Goal: Information Seeking & Learning: Learn about a topic

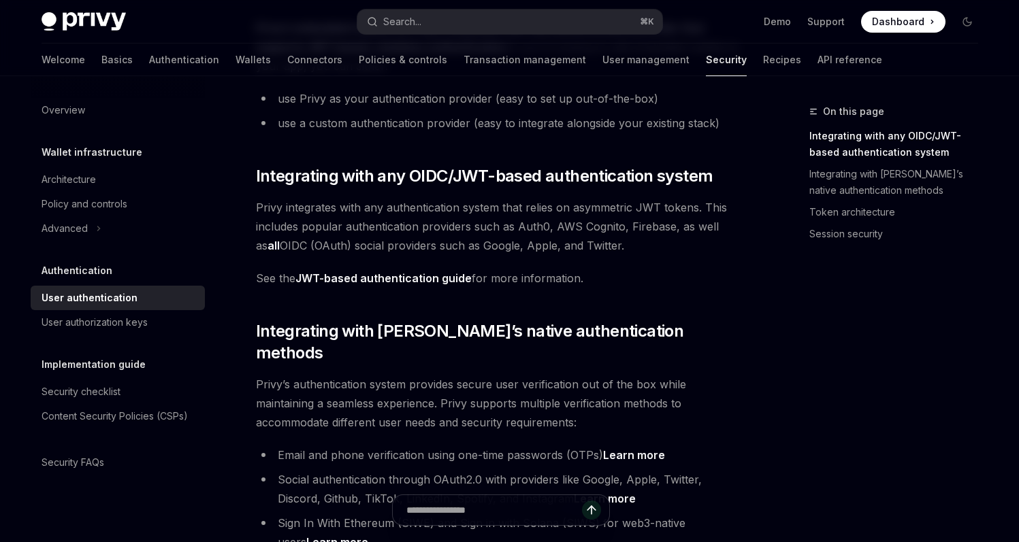
type textarea "*"
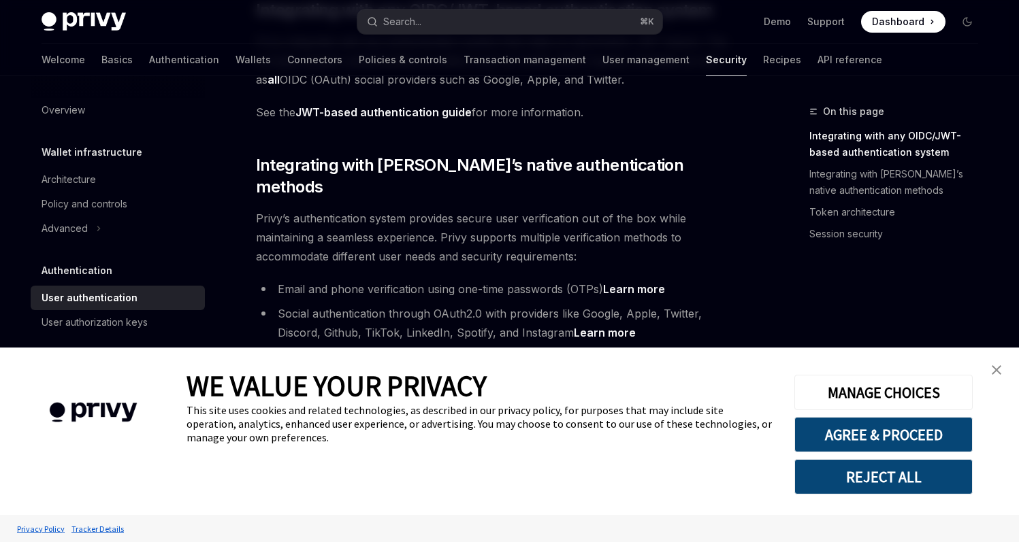
scroll to position [333, 0]
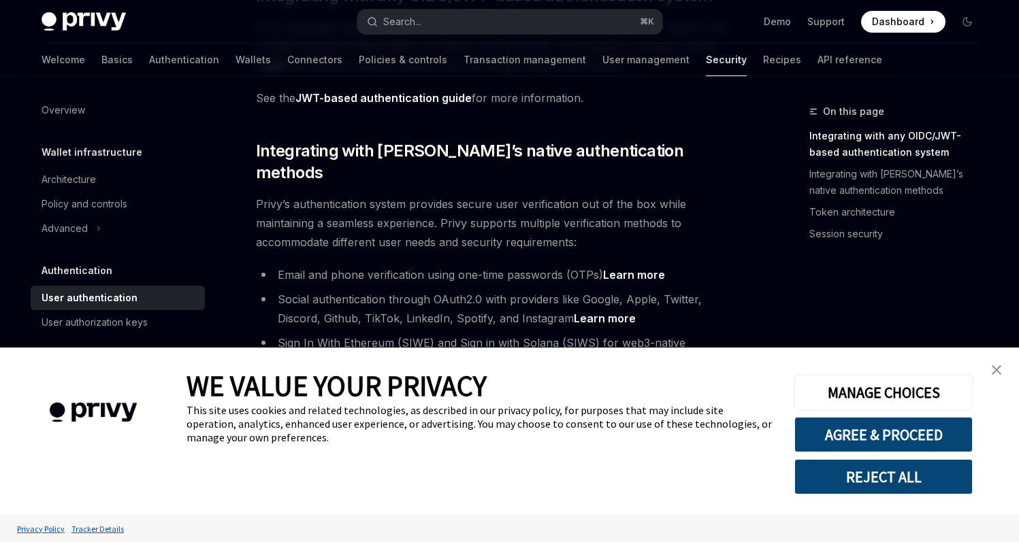
click at [890, 482] on button "REJECT ALL" at bounding box center [883, 476] width 178 height 35
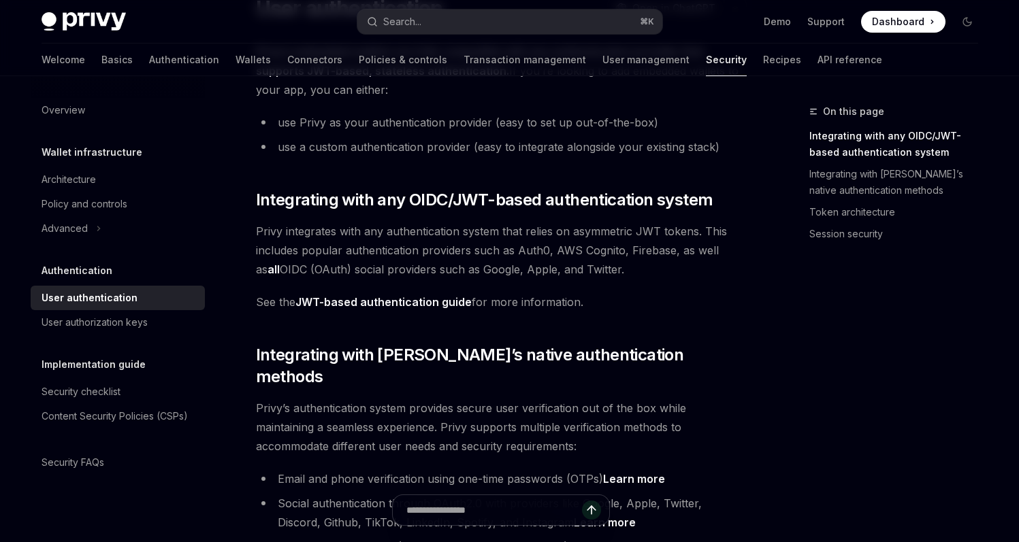
scroll to position [133, 0]
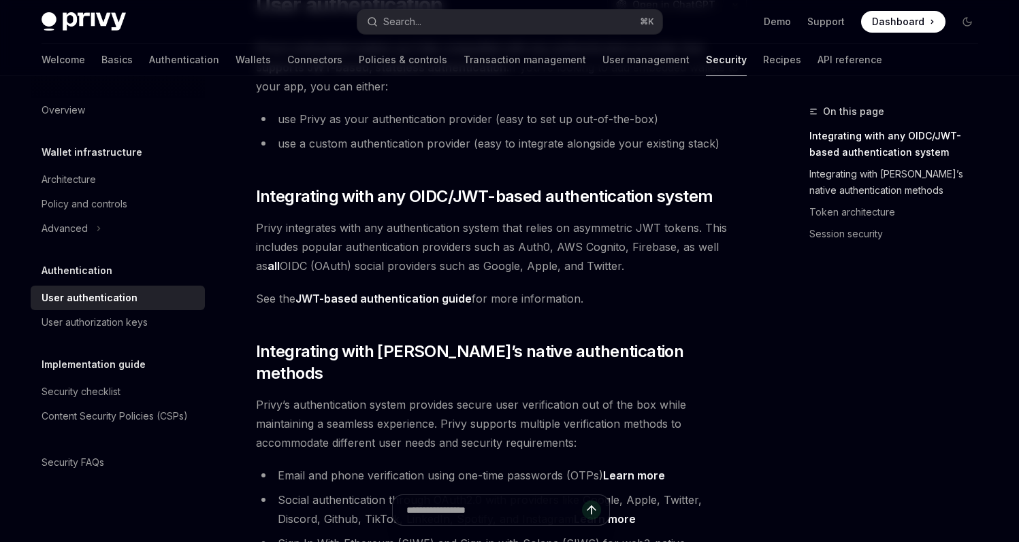
click at [848, 176] on link "Integrating with [PERSON_NAME]’s native authentication methods" at bounding box center [899, 182] width 180 height 38
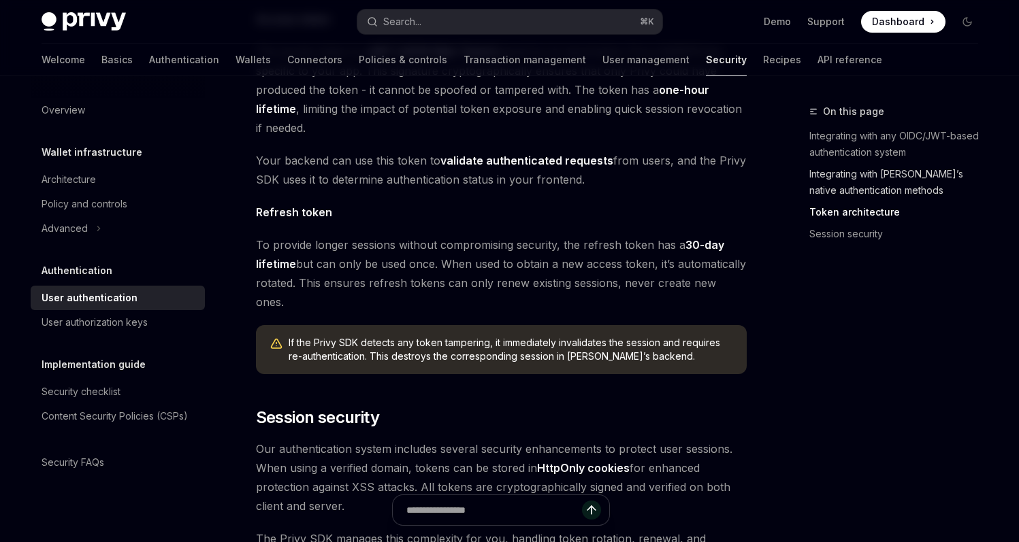
scroll to position [895, 0]
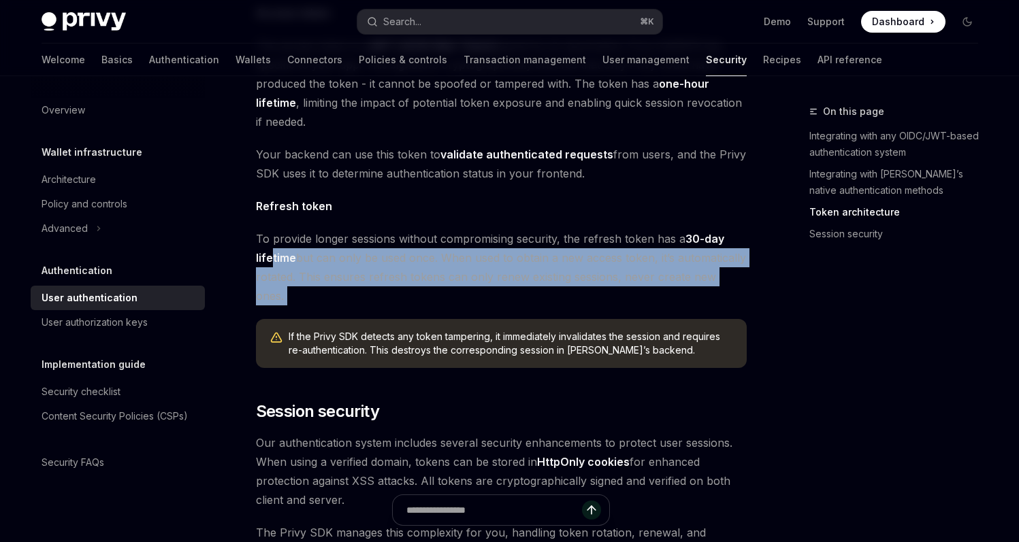
drag, startPoint x: 269, startPoint y: 239, endPoint x: 542, endPoint y: 276, distance: 276.0
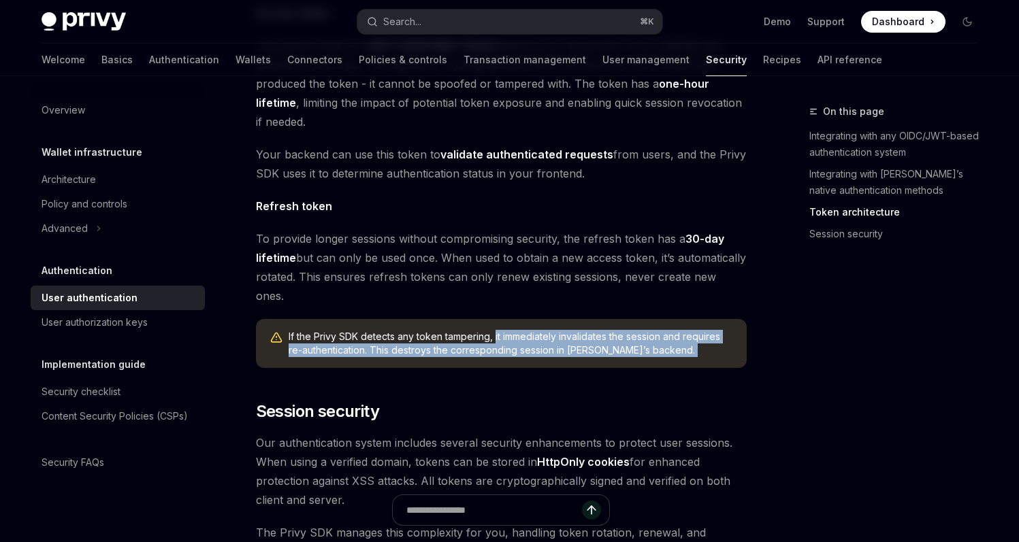
drag, startPoint x: 494, startPoint y: 293, endPoint x: 668, endPoint y: 335, distance: 179.4
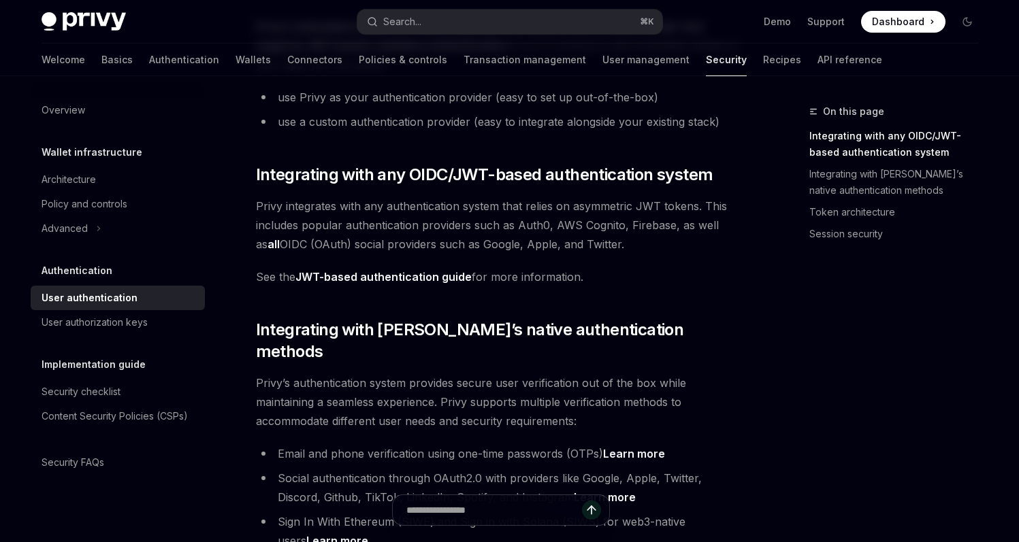
scroll to position [0, 0]
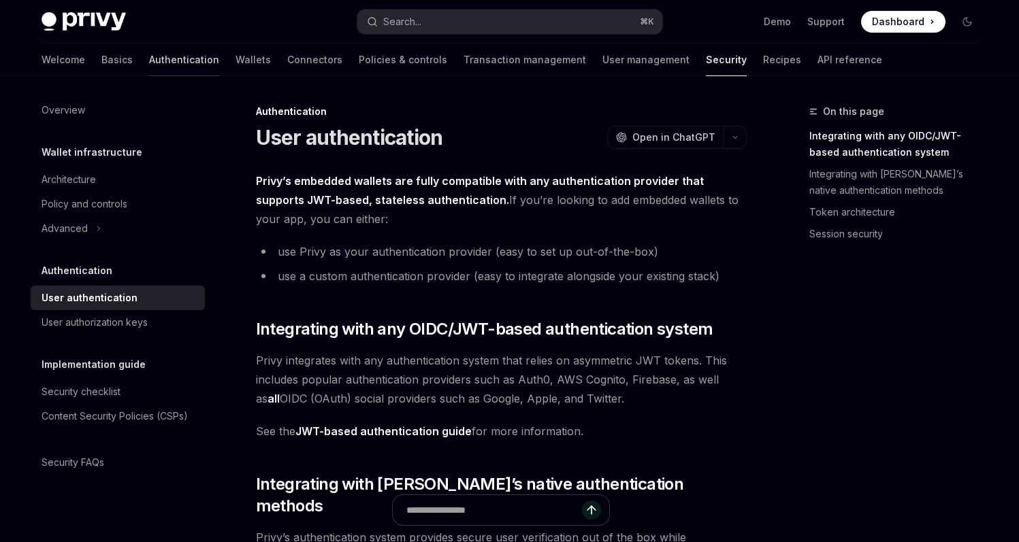
click at [149, 54] on link "Authentication" at bounding box center [184, 60] width 70 height 33
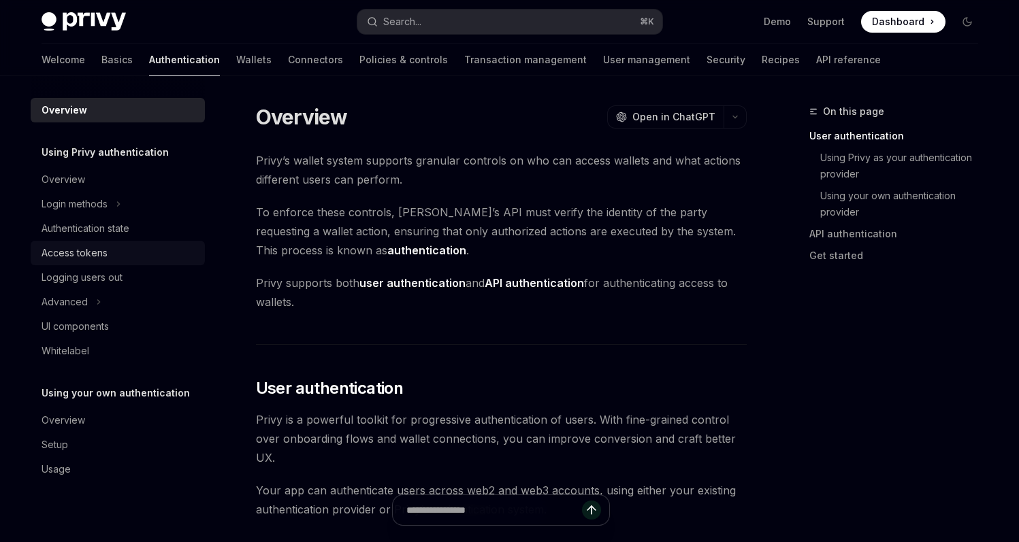
click at [74, 252] on div "Access tokens" at bounding box center [75, 253] width 66 height 16
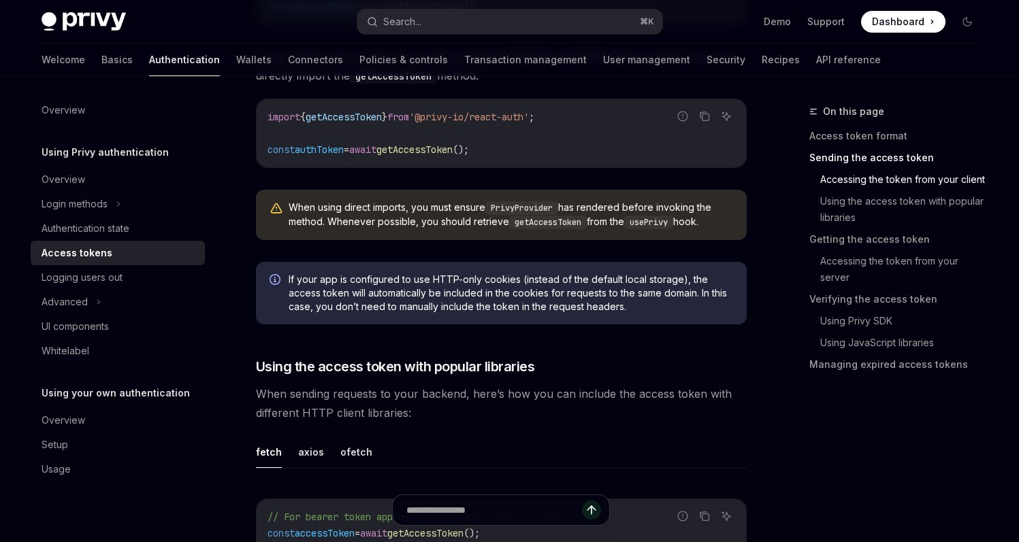
scroll to position [882, 0]
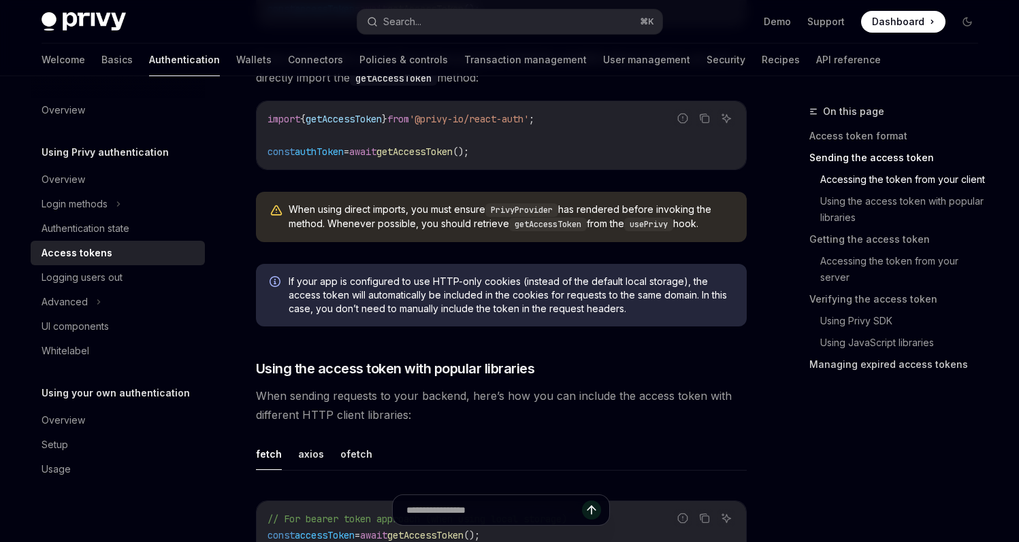
click at [853, 372] on link "Managing expired access tokens" at bounding box center [899, 365] width 180 height 22
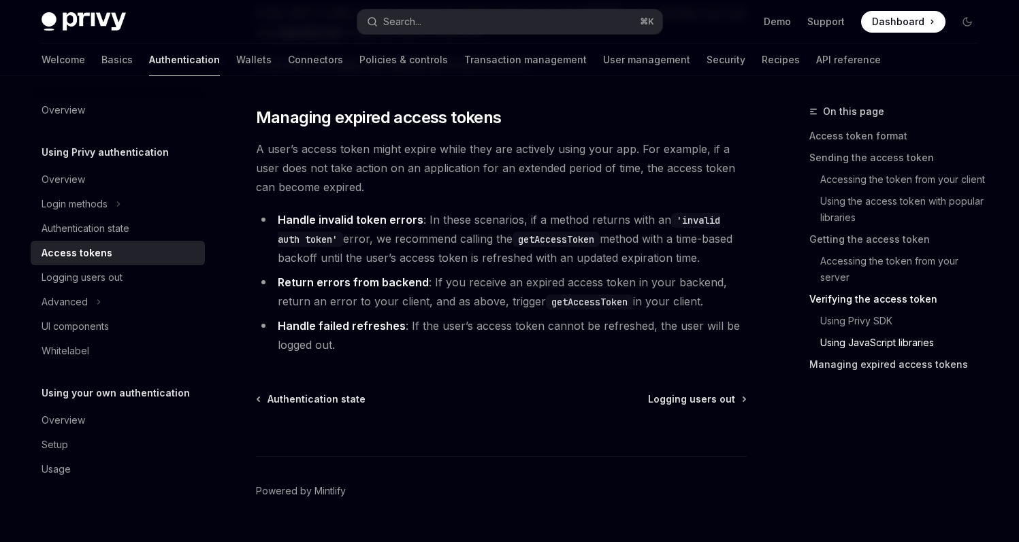
scroll to position [3731, 0]
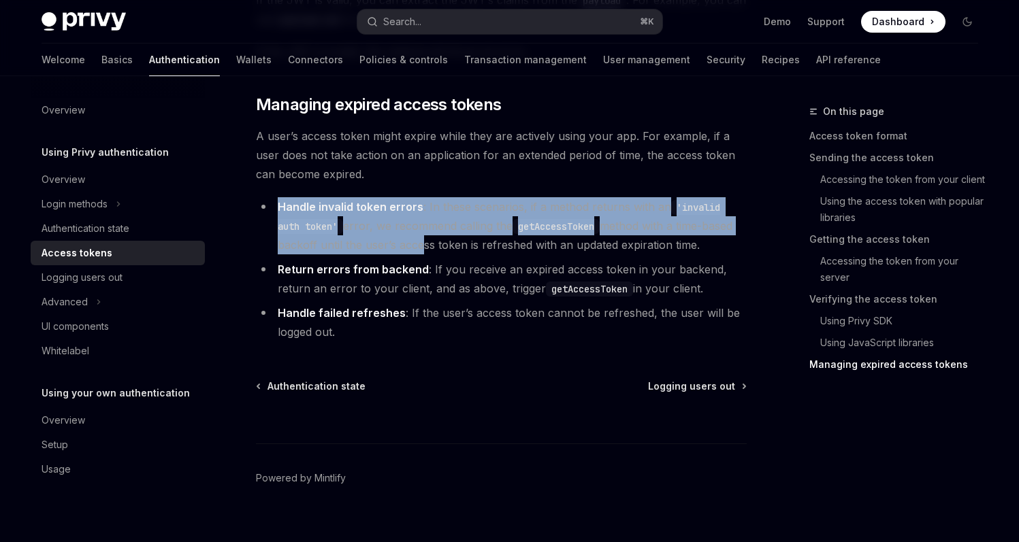
drag, startPoint x: 278, startPoint y: 207, endPoint x: 420, endPoint y: 269, distance: 155.7
click at [420, 267] on ul "Handle invalid token errors : In these scenarios, if a method returns with an '…" at bounding box center [501, 269] width 491 height 144
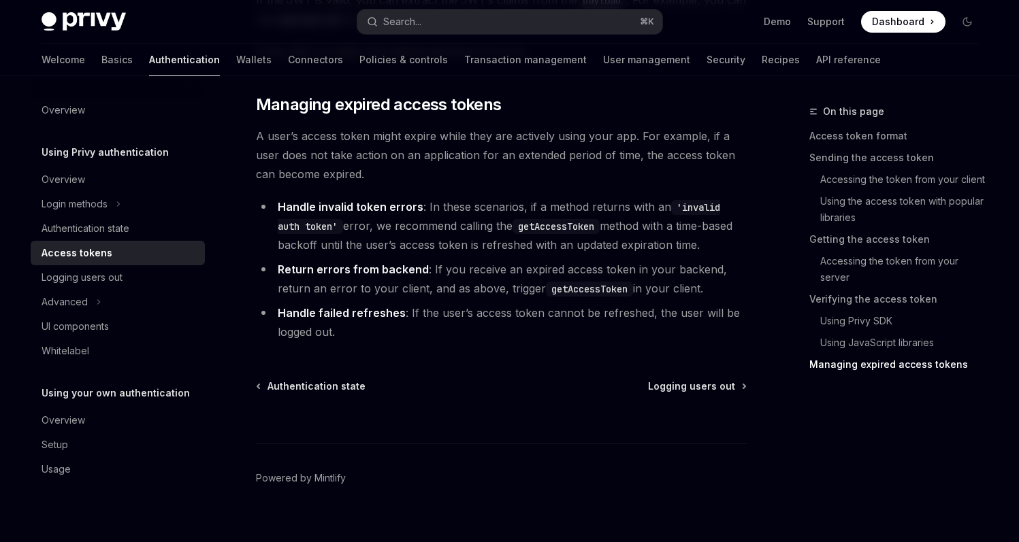
click at [456, 342] on li "Handle failed refreshes : If the user’s access token cannot be refreshed, the u…" at bounding box center [501, 322] width 491 height 38
click at [76, 297] on div "Advanced" at bounding box center [65, 302] width 46 height 16
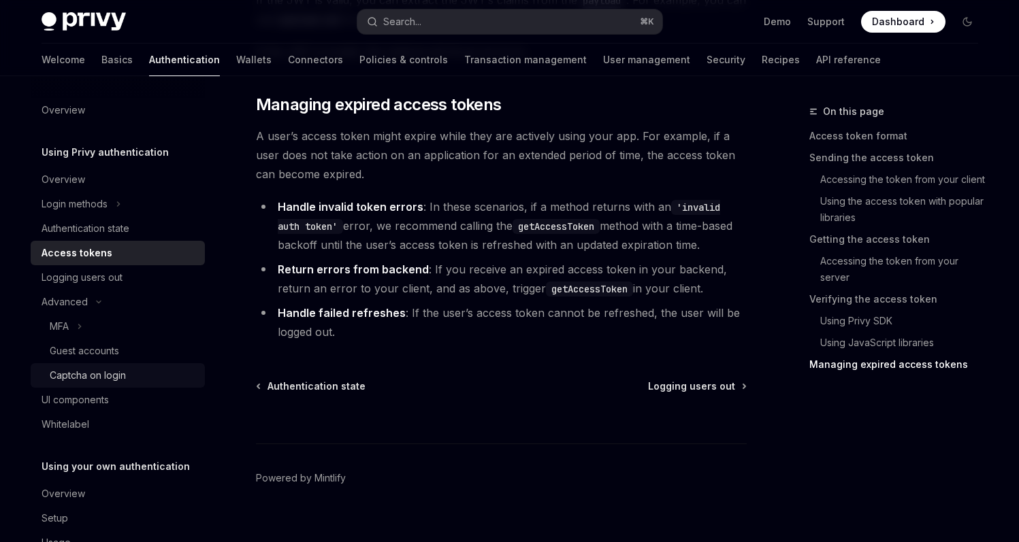
scroll to position [40, 0]
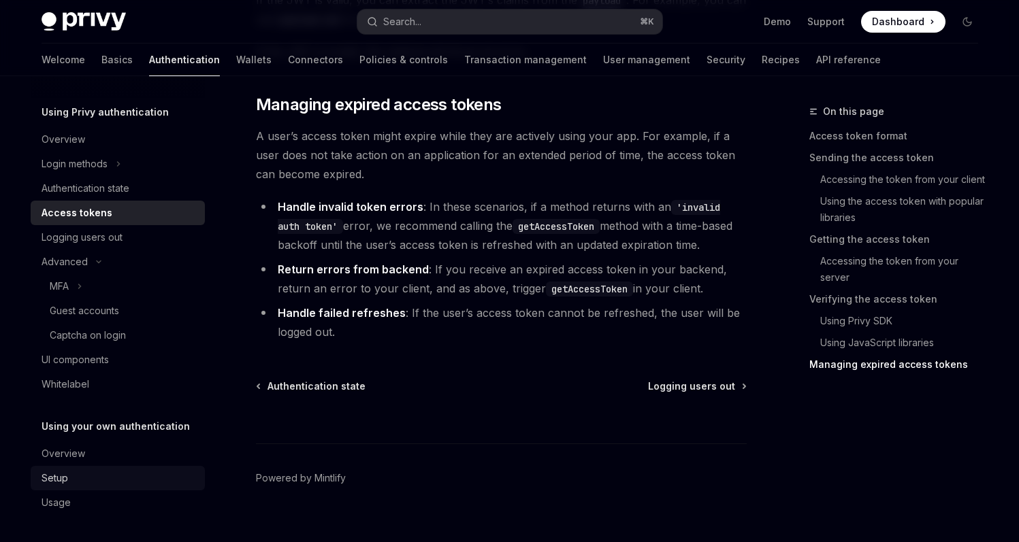
click at [56, 472] on div "Setup" at bounding box center [55, 478] width 27 height 16
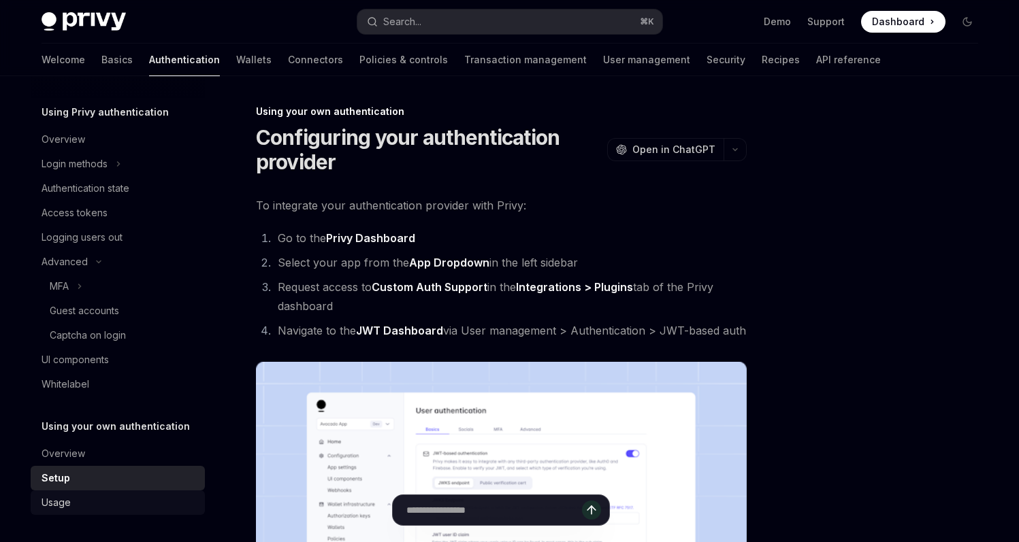
click at [63, 495] on div "Usage" at bounding box center [56, 503] width 29 height 16
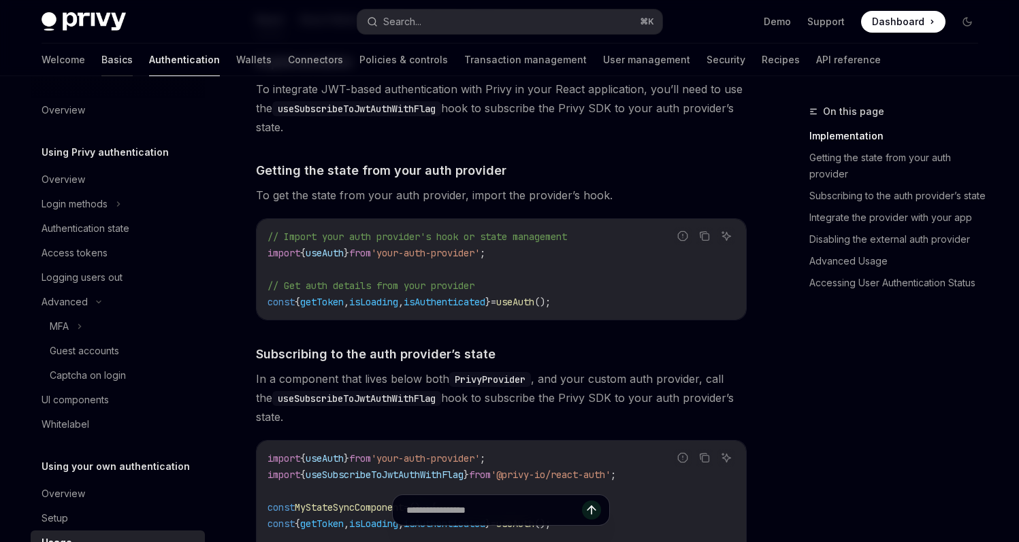
click at [101, 49] on link "Basics" at bounding box center [116, 60] width 31 height 33
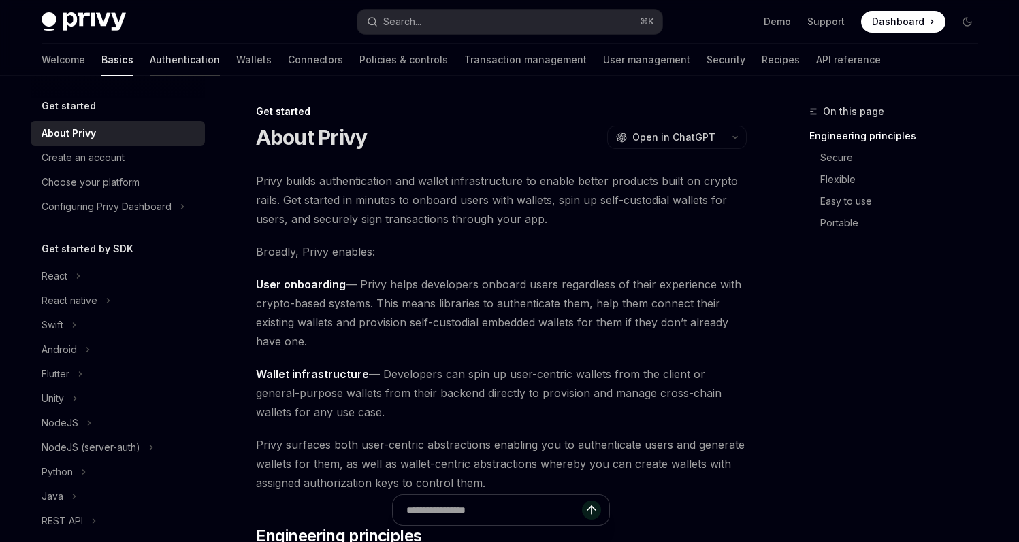
click at [150, 63] on link "Authentication" at bounding box center [185, 60] width 70 height 33
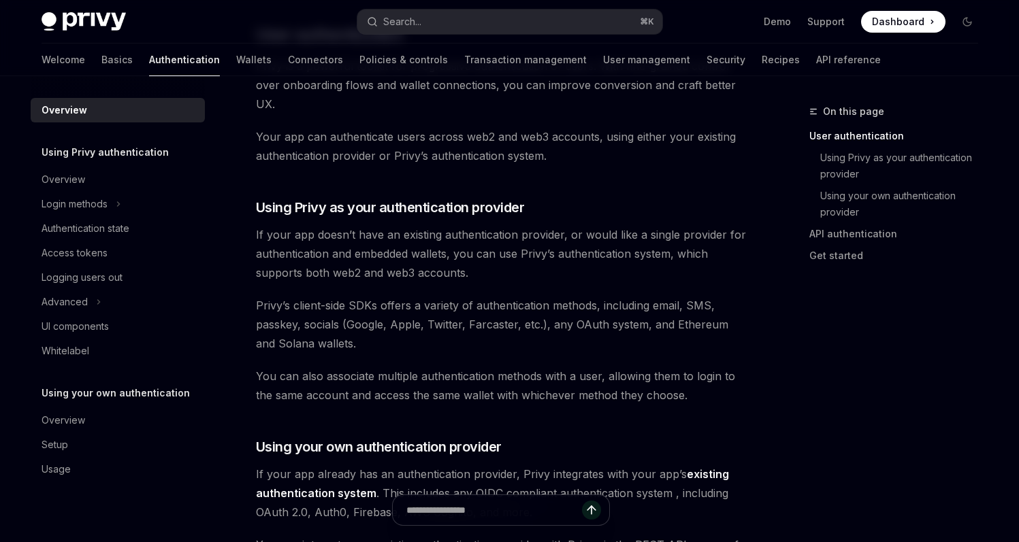
scroll to position [525, 0]
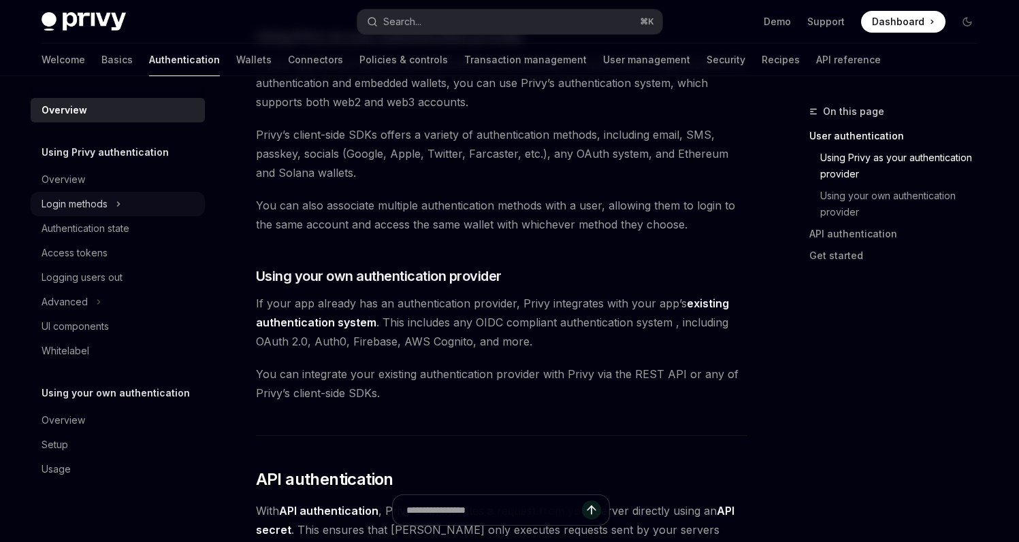
click at [82, 211] on div "Login methods" at bounding box center [75, 204] width 66 height 16
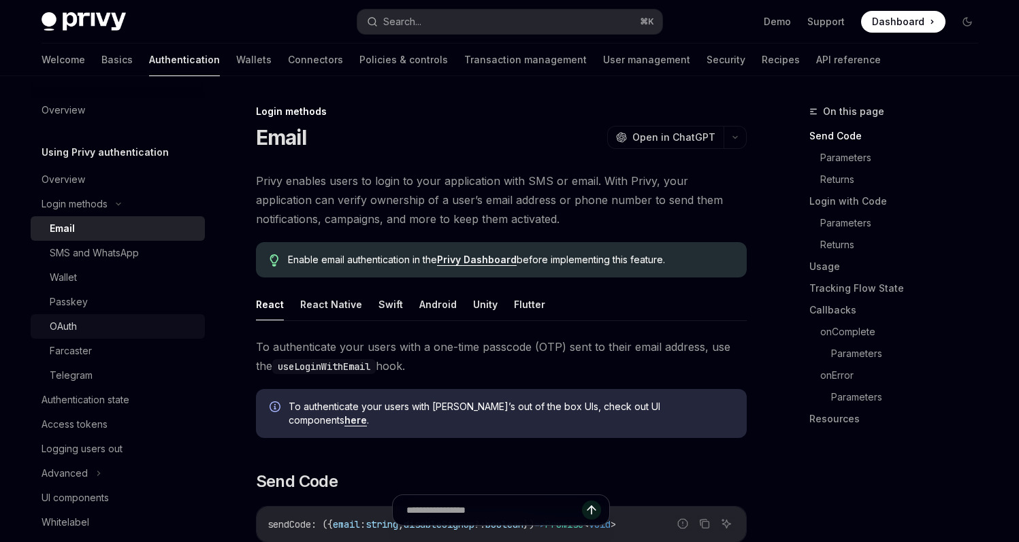
click at [91, 328] on div "OAuth" at bounding box center [123, 326] width 147 height 16
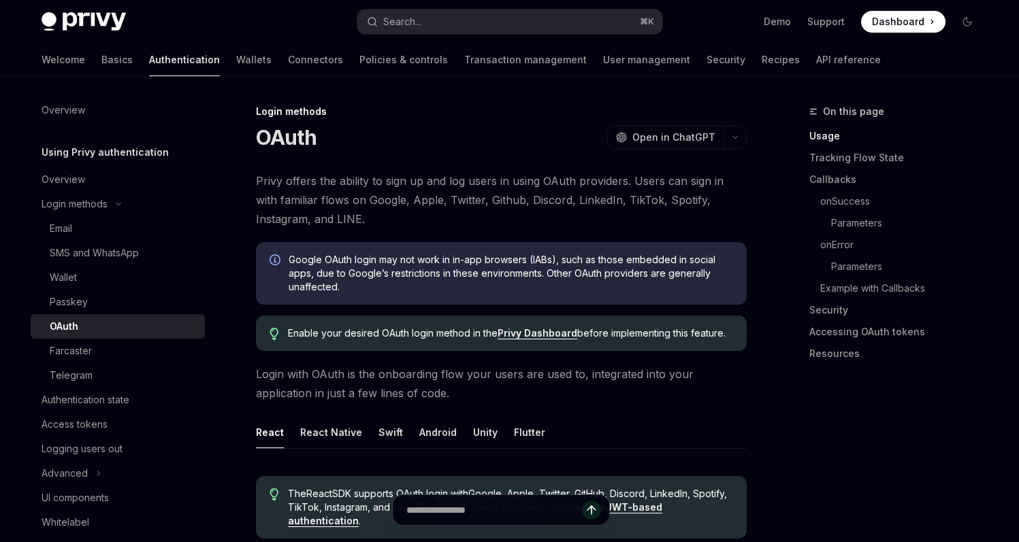
click at [435, 219] on span "Privy offers the ability to sign up and log users in using OAuth providers. Use…" at bounding box center [501, 199] width 491 height 57
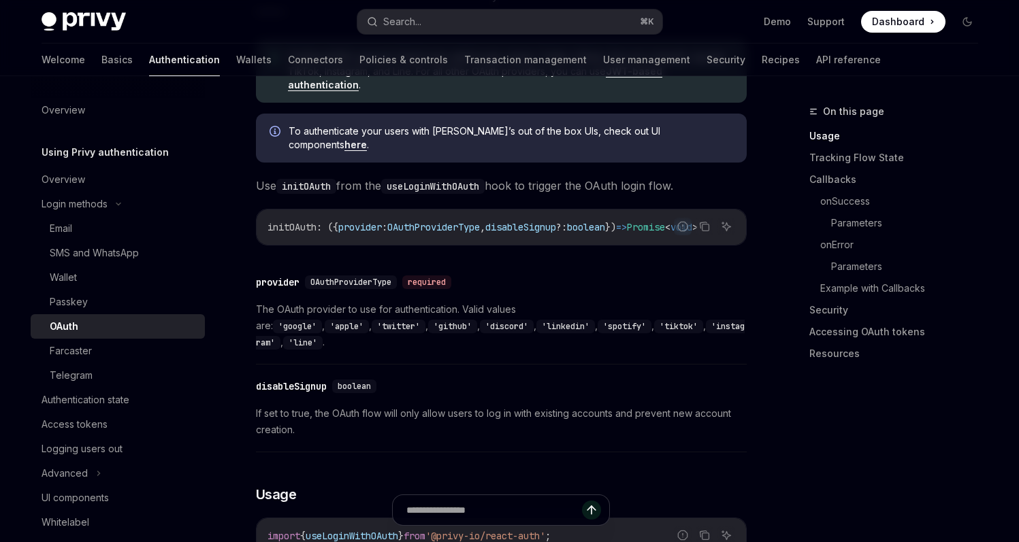
scroll to position [442, 0]
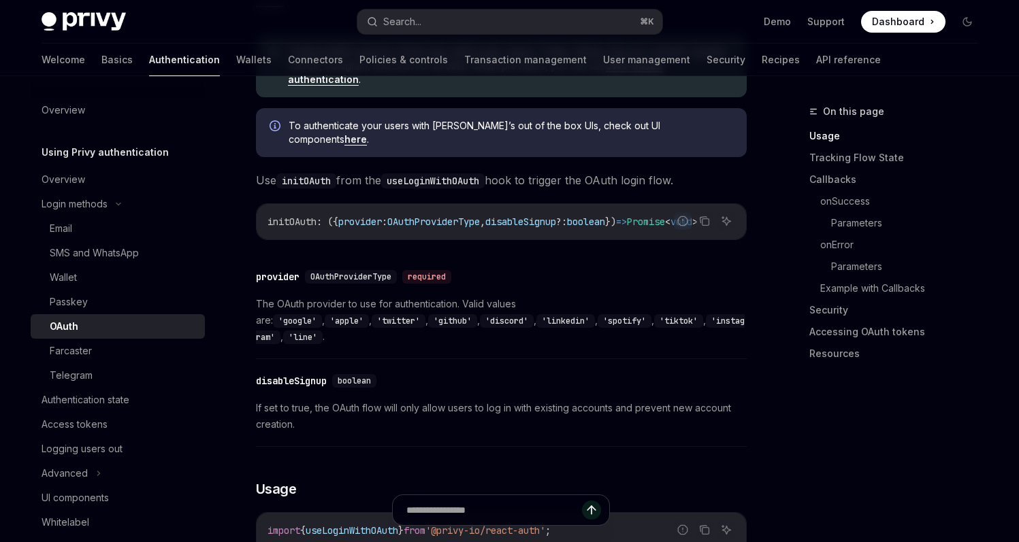
click at [66, 337] on link "OAuth" at bounding box center [118, 326] width 174 height 24
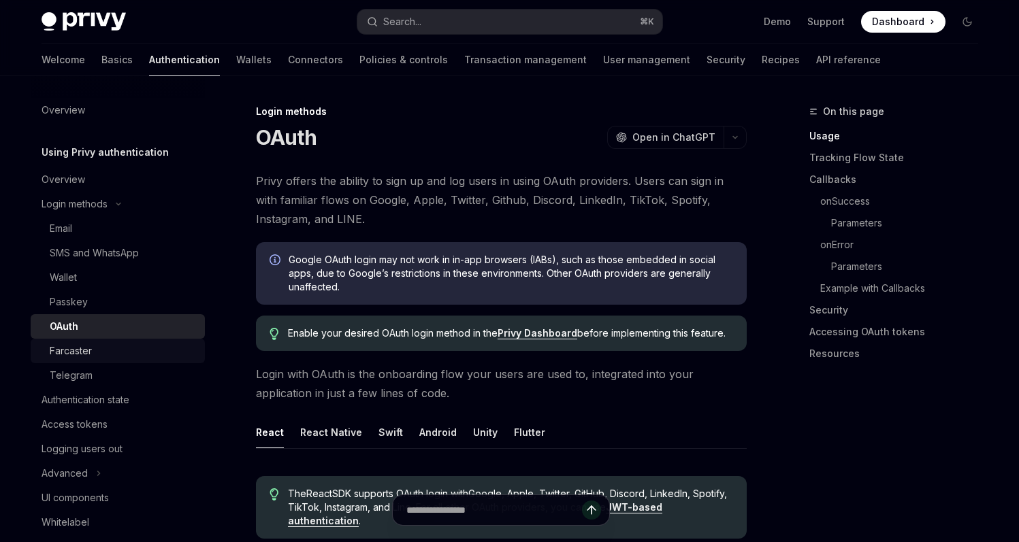
click at [67, 348] on div "Farcaster" at bounding box center [71, 351] width 42 height 16
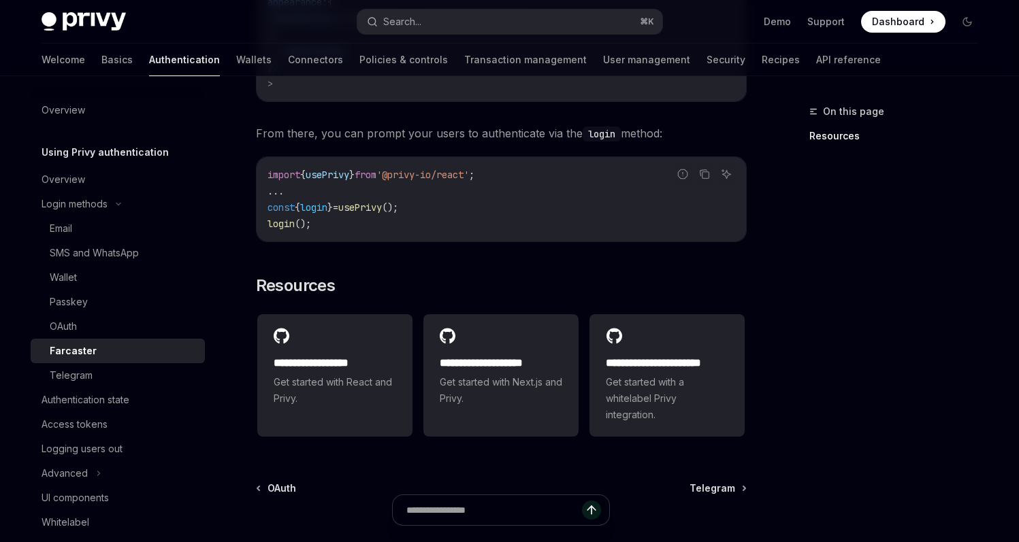
scroll to position [650, 0]
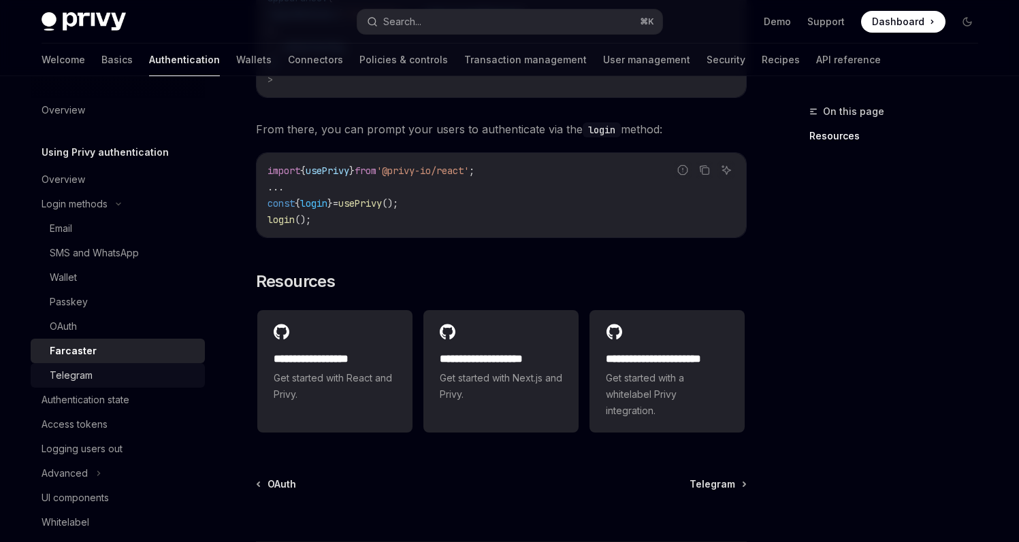
click at [86, 371] on div "Telegram" at bounding box center [71, 375] width 43 height 16
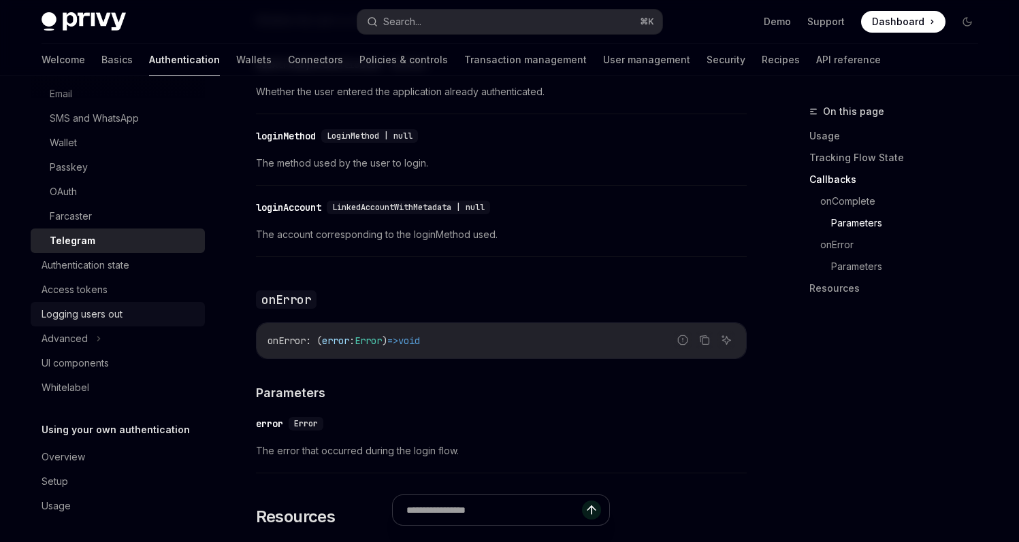
scroll to position [136, 0]
click at [90, 292] on div "Access tokens" at bounding box center [75, 288] width 66 height 16
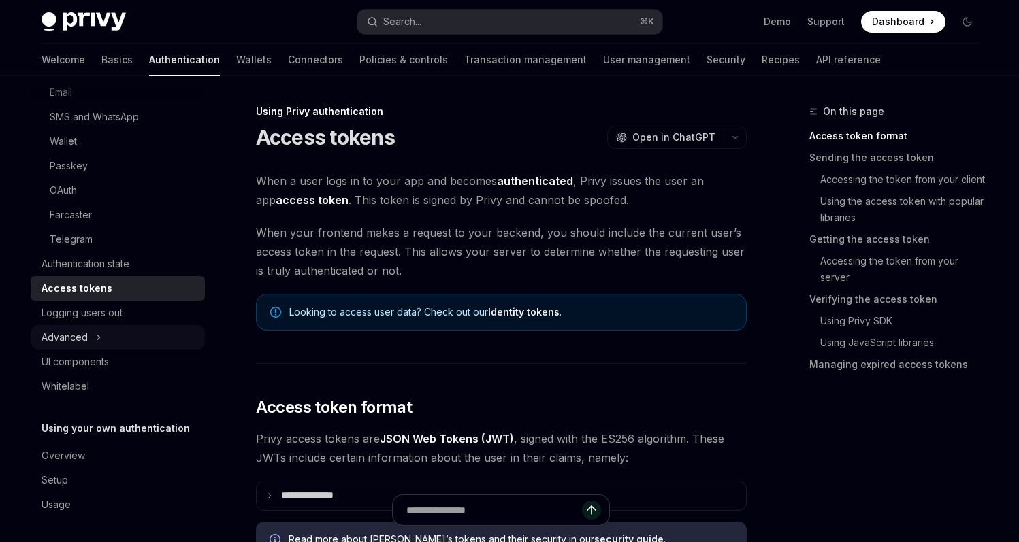
click at [84, 333] on div "Advanced" at bounding box center [65, 337] width 46 height 16
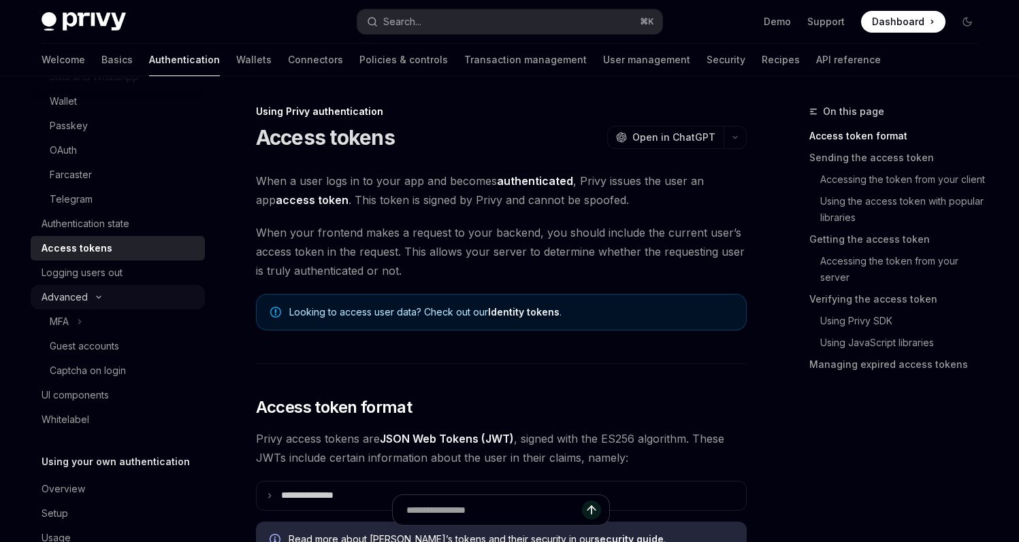
scroll to position [212, 0]
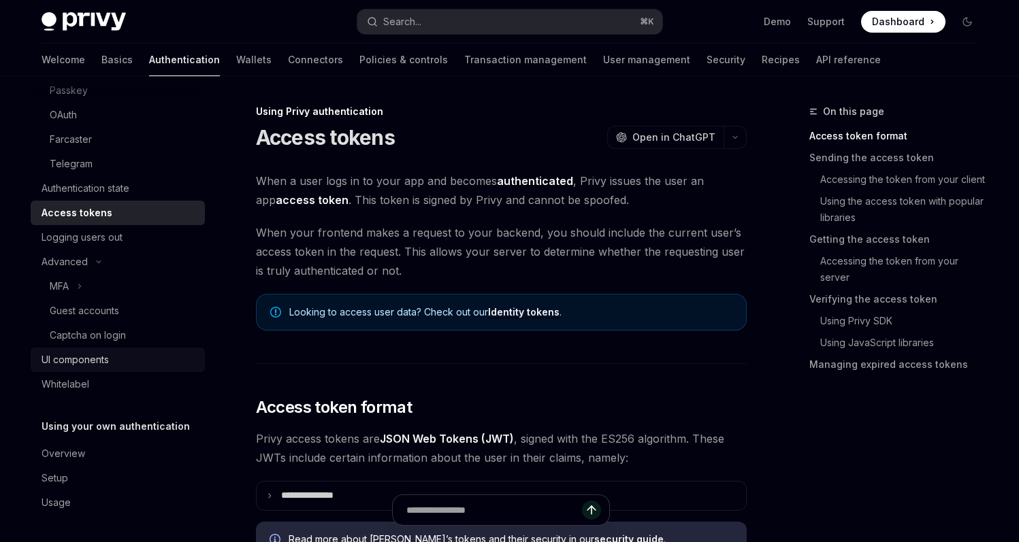
click at [94, 348] on link "UI components" at bounding box center [118, 360] width 174 height 24
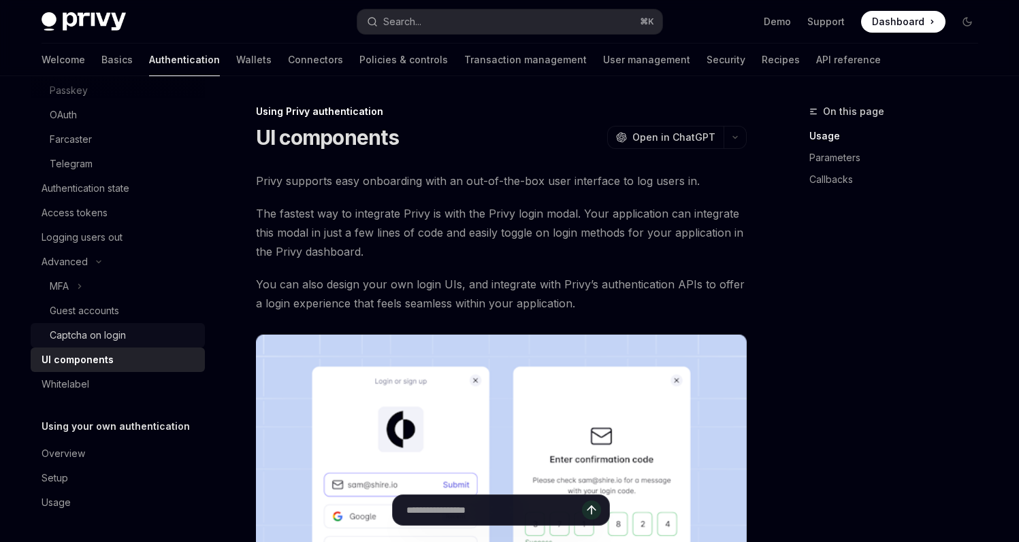
click at [96, 333] on div "Captcha on login" at bounding box center [88, 335] width 76 height 16
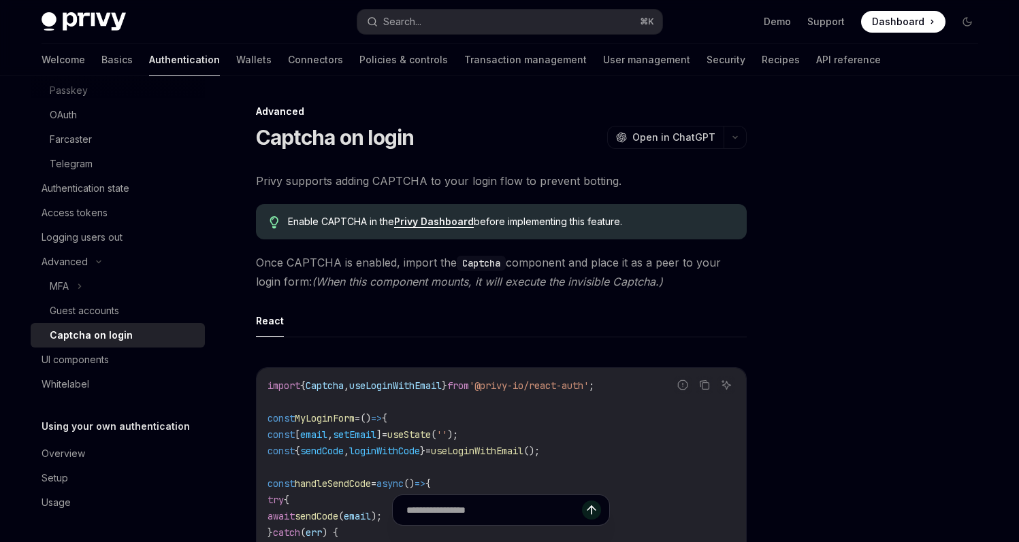
click at [447, 220] on link "Privy Dashboard" at bounding box center [434, 222] width 80 height 12
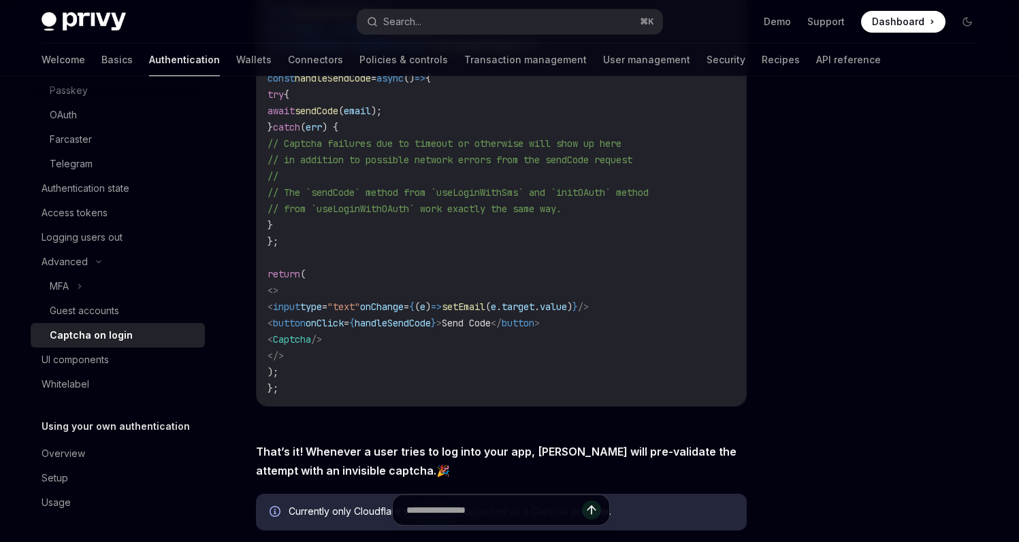
scroll to position [407, 0]
click at [100, 357] on div "UI components" at bounding box center [75, 360] width 67 height 16
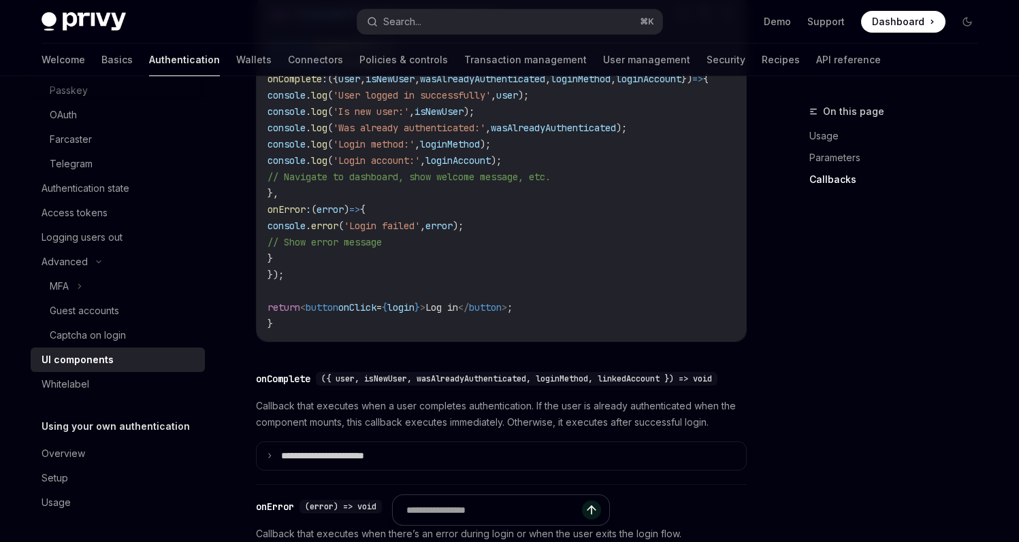
scroll to position [1759, 0]
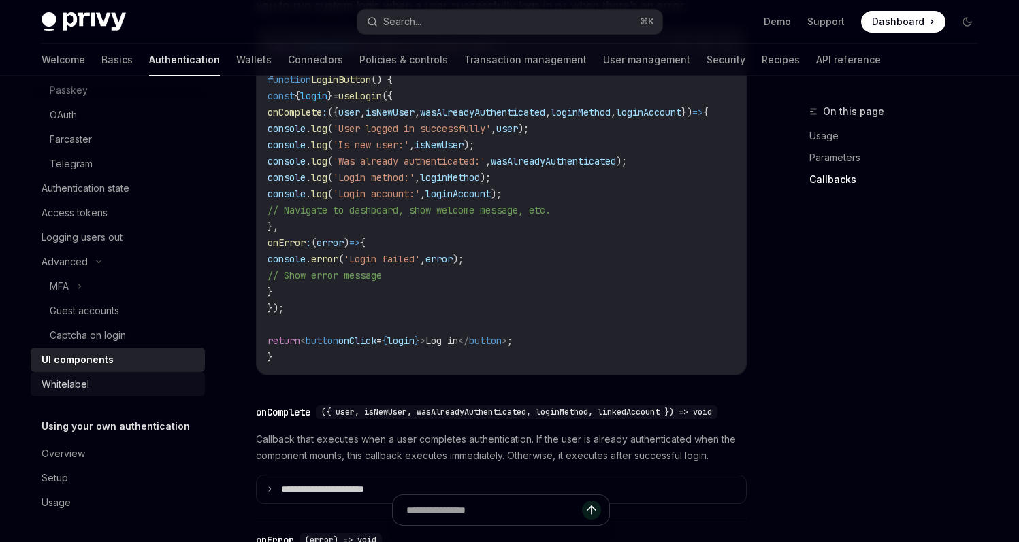
click at [67, 378] on div "Whitelabel" at bounding box center [66, 384] width 48 height 16
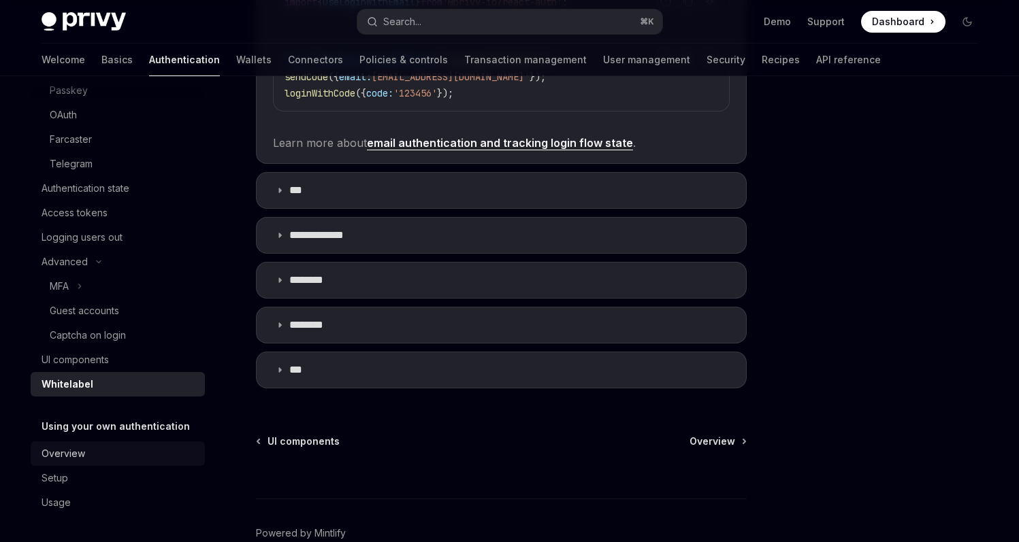
scroll to position [475, 0]
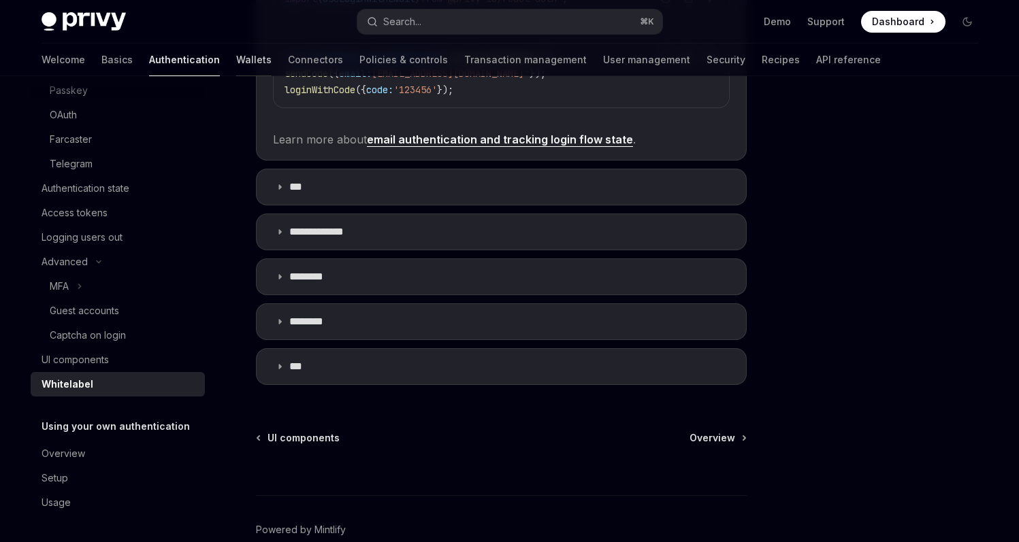
click at [236, 69] on link "Wallets" at bounding box center [253, 60] width 35 height 33
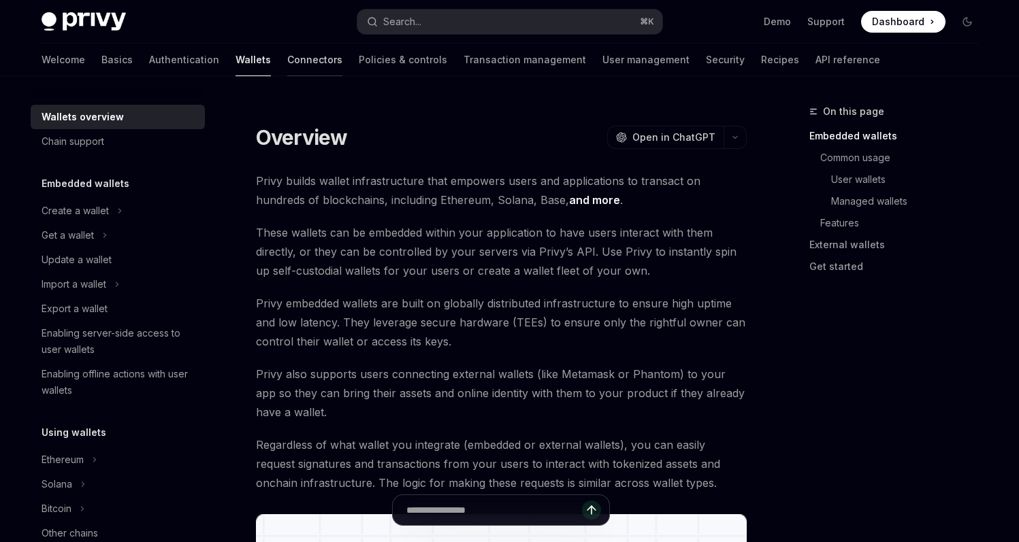
click at [287, 73] on link "Connectors" at bounding box center [314, 60] width 55 height 33
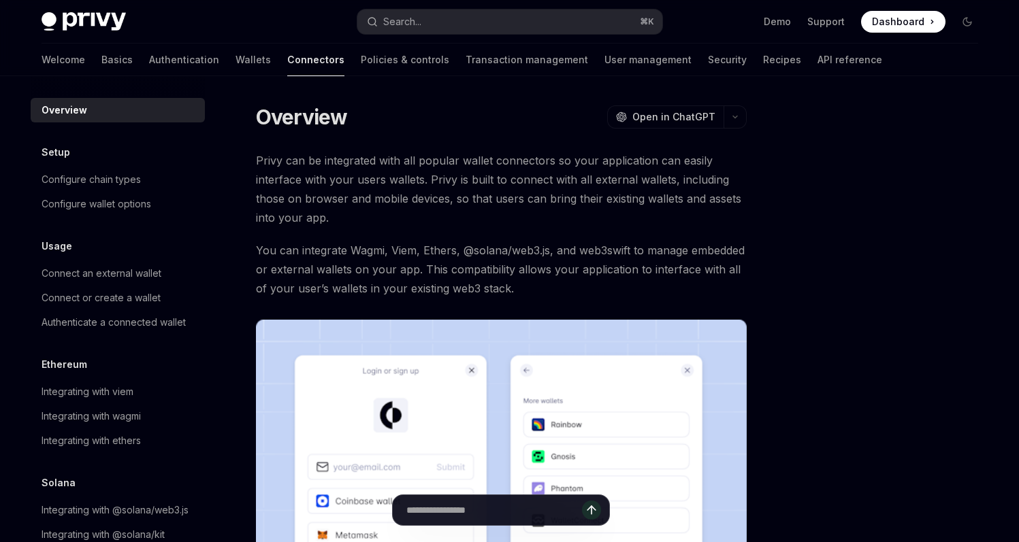
scroll to position [48, 0]
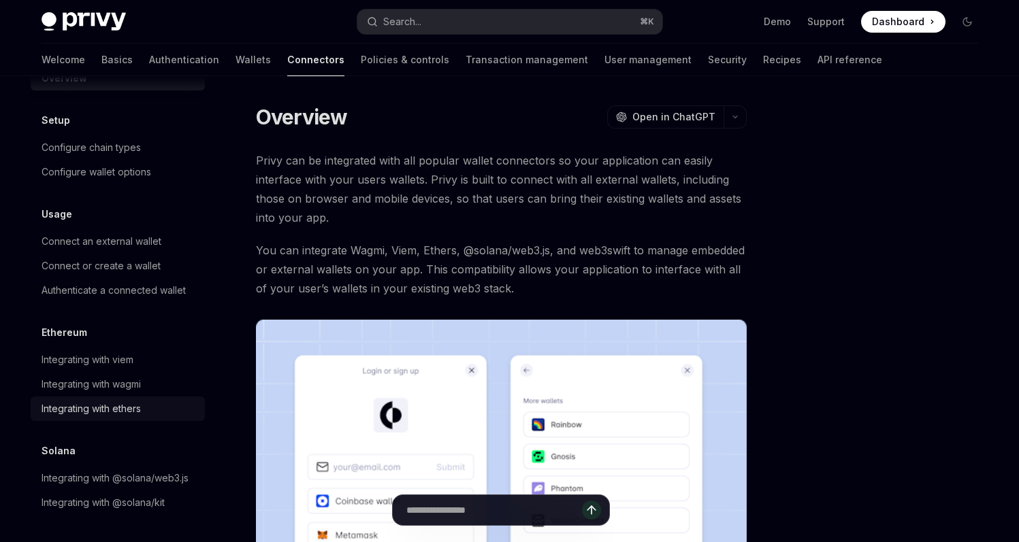
click at [88, 401] on div "Integrating with ethers" at bounding box center [91, 409] width 99 height 16
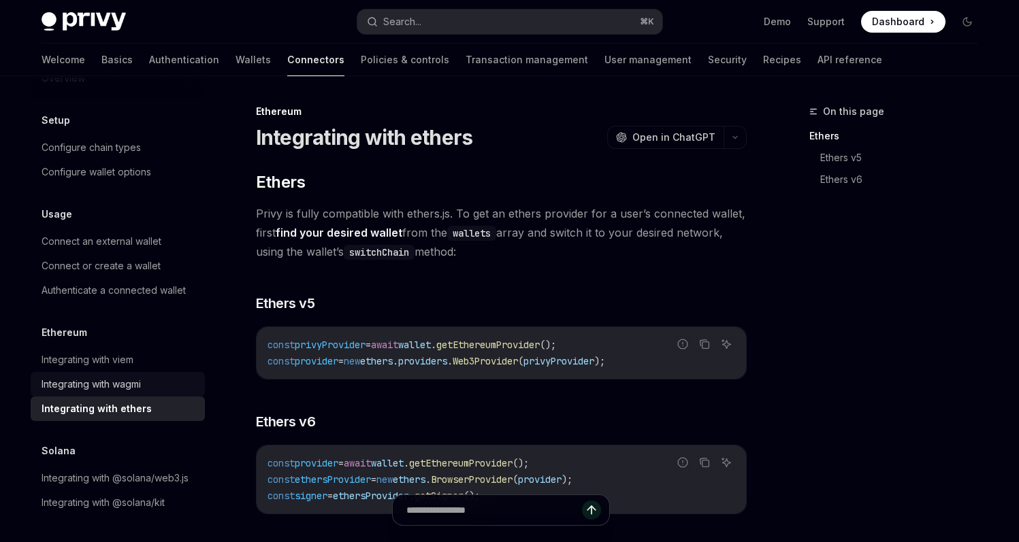
click at [102, 376] on div "Integrating with wagmi" at bounding box center [91, 384] width 99 height 16
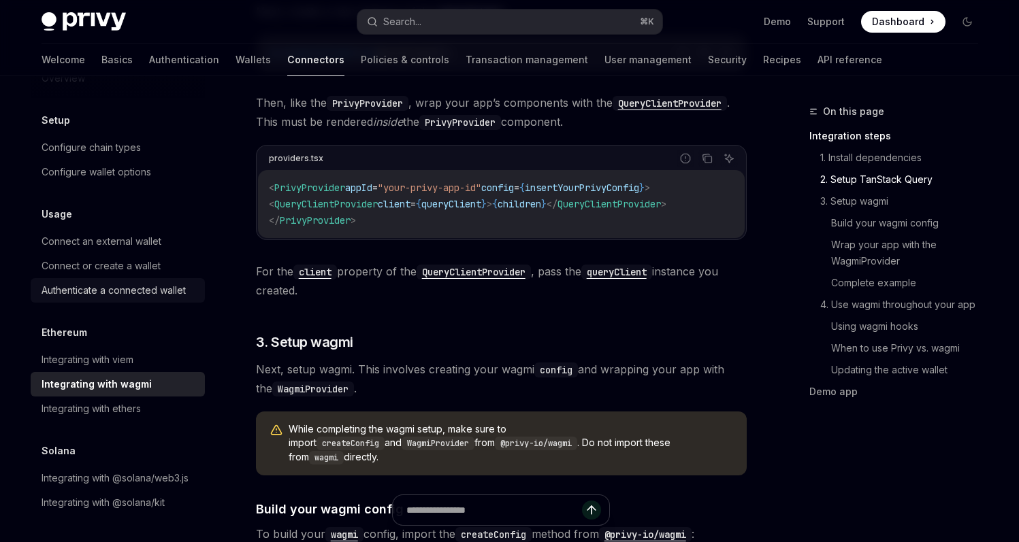
scroll to position [750, 0]
click at [88, 258] on div "Connect or create a wallet" at bounding box center [101, 266] width 119 height 16
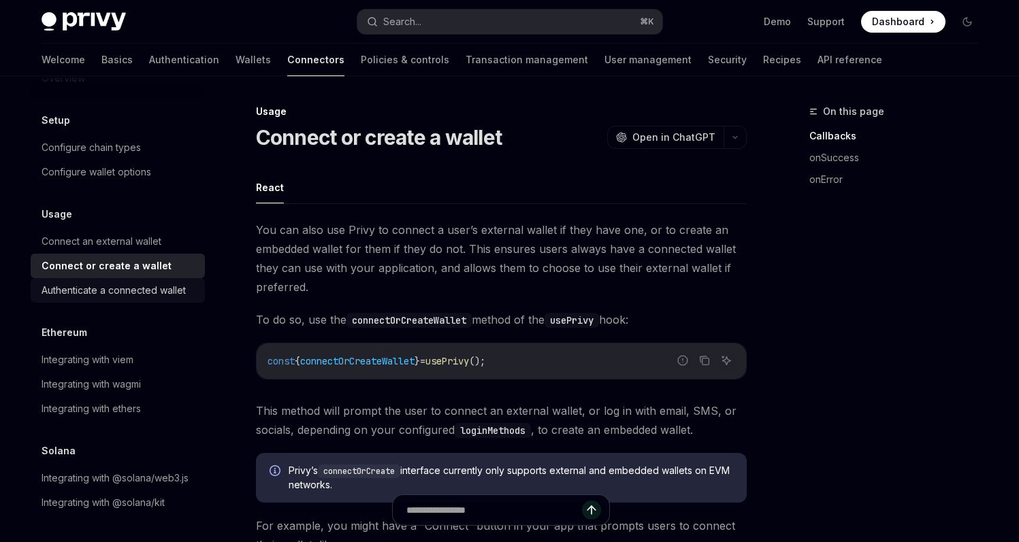
click at [101, 282] on div "Authenticate a connected wallet" at bounding box center [114, 290] width 144 height 16
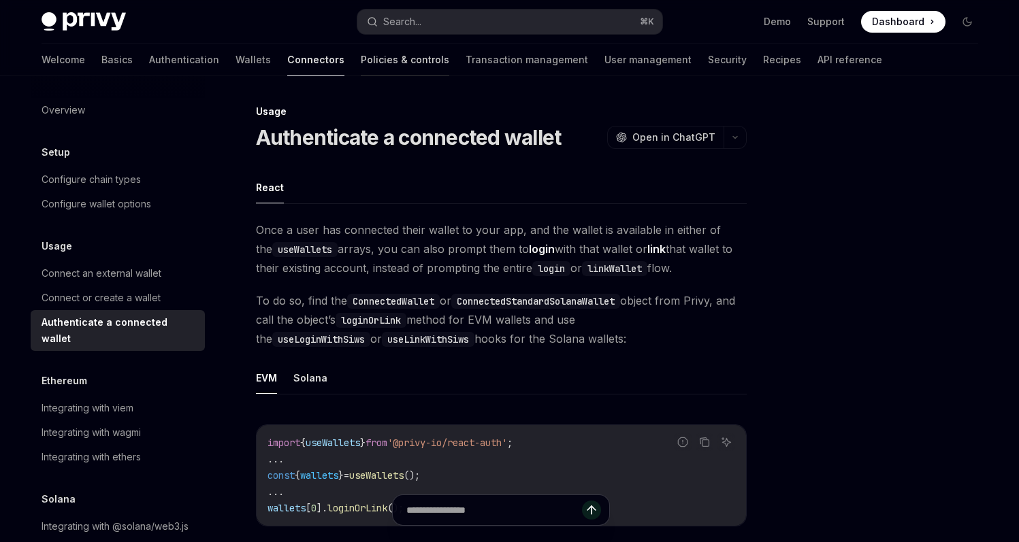
click at [361, 59] on link "Policies & controls" at bounding box center [405, 60] width 88 height 33
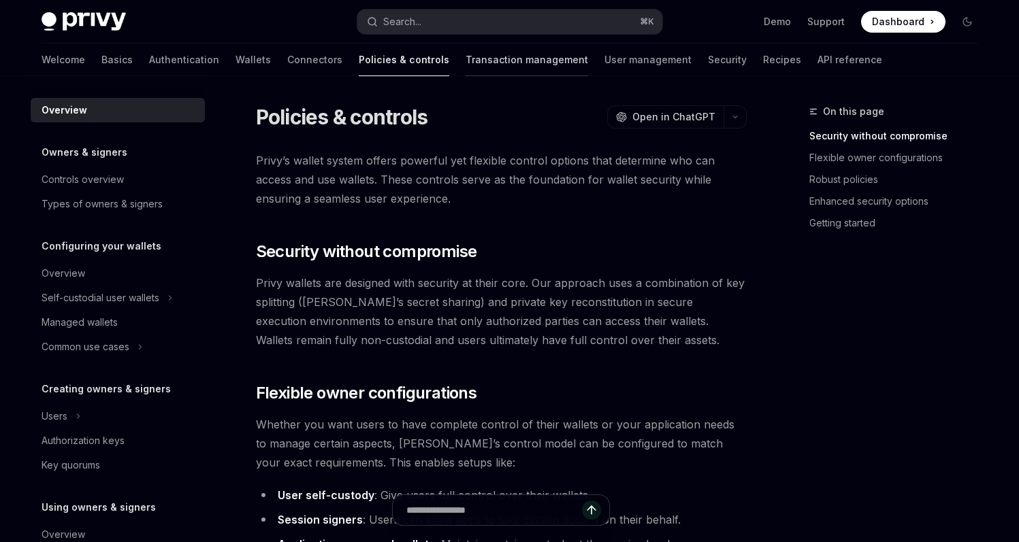
click at [465, 63] on link "Transaction management" at bounding box center [526, 60] width 122 height 33
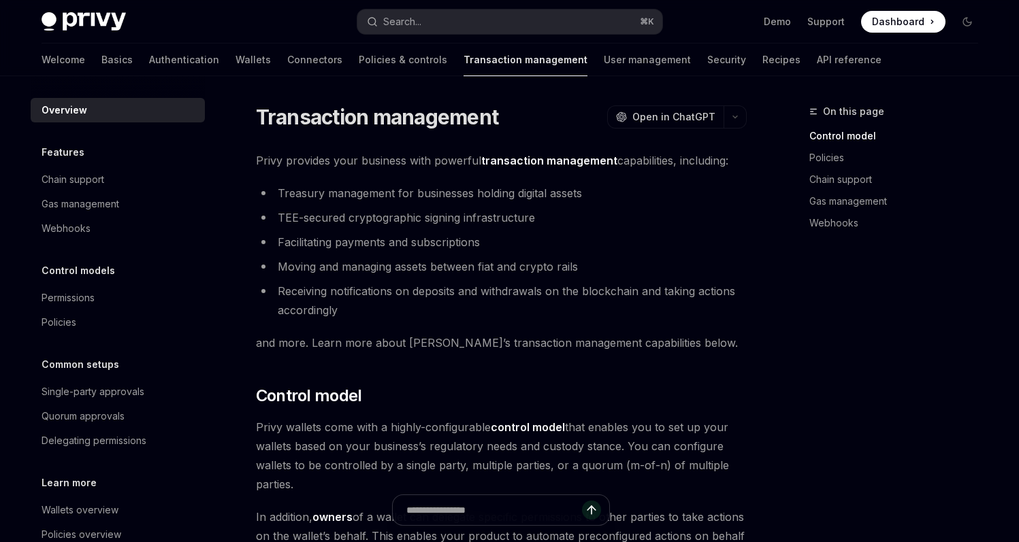
scroll to position [56, 0]
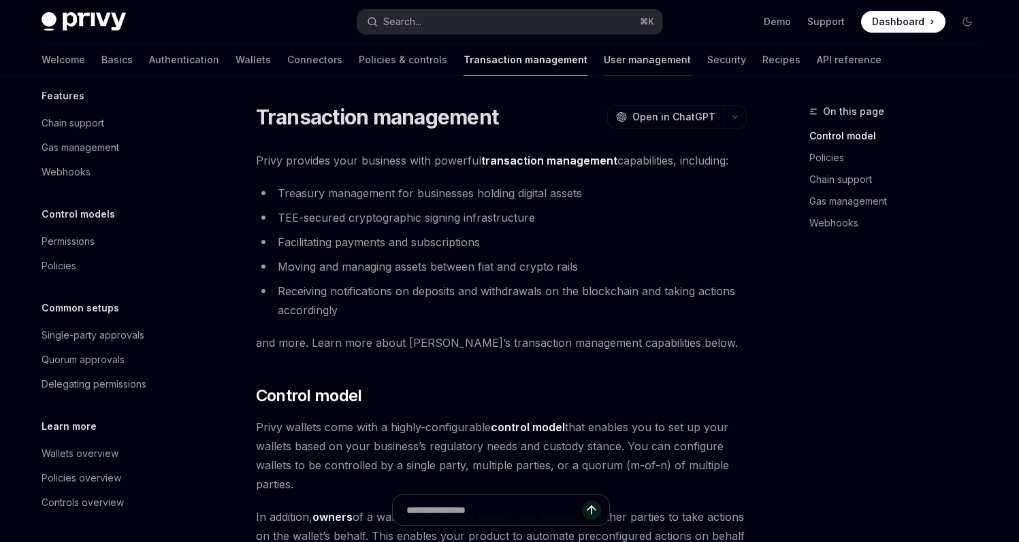
click at [603, 65] on link "User management" at bounding box center [646, 60] width 87 height 33
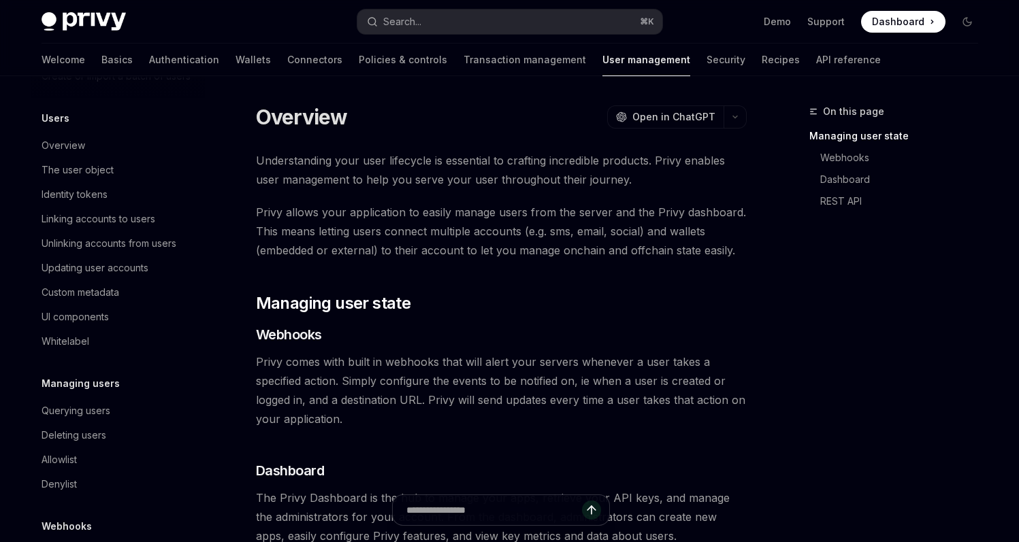
scroll to position [244, 0]
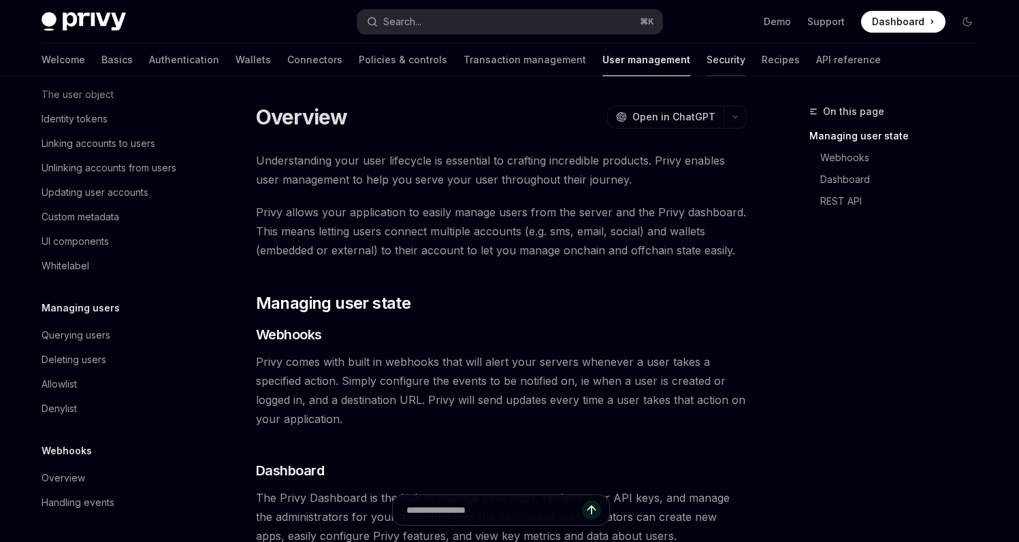
click at [706, 58] on link "Security" at bounding box center [725, 60] width 39 height 33
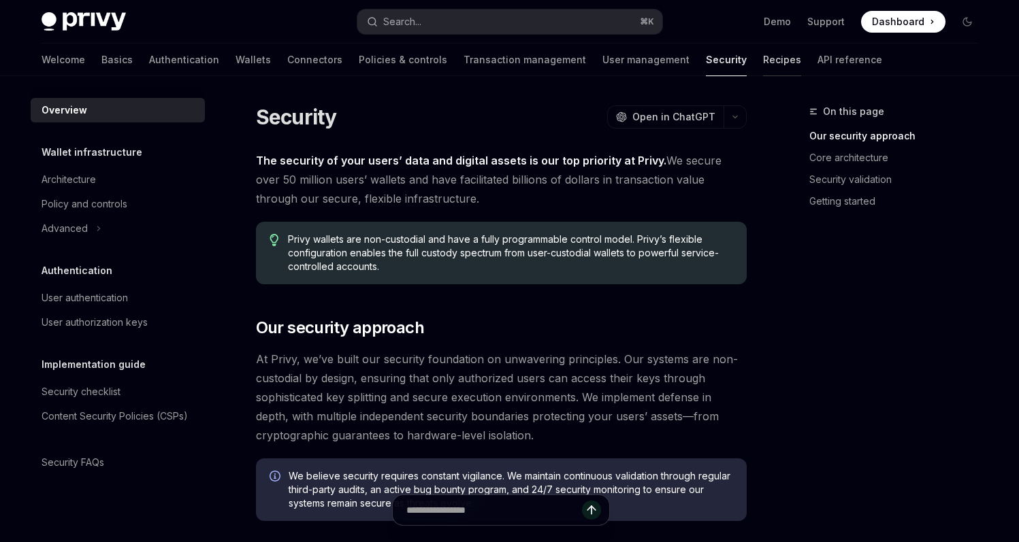
click at [763, 61] on link "Recipes" at bounding box center [782, 60] width 38 height 33
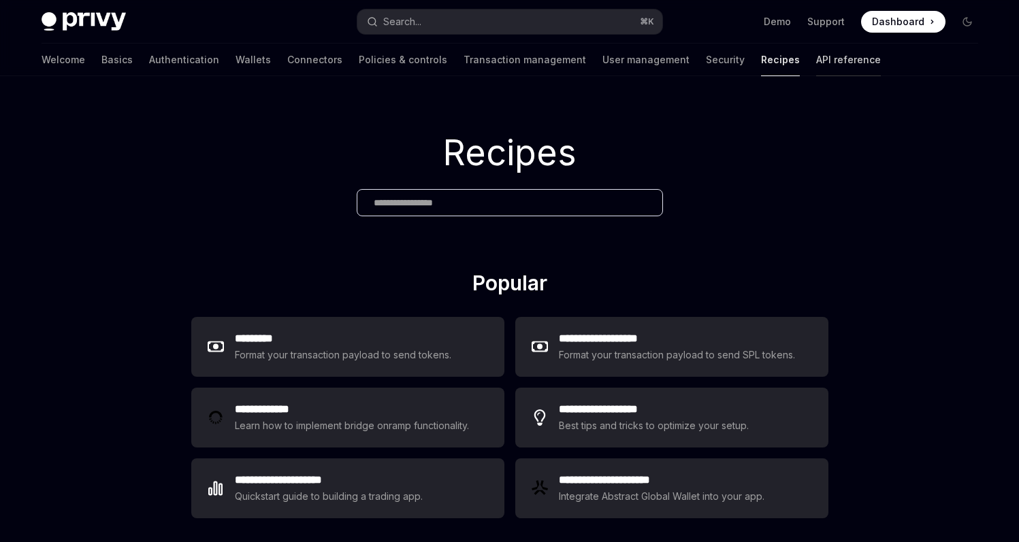
click at [816, 61] on link "API reference" at bounding box center [848, 60] width 65 height 33
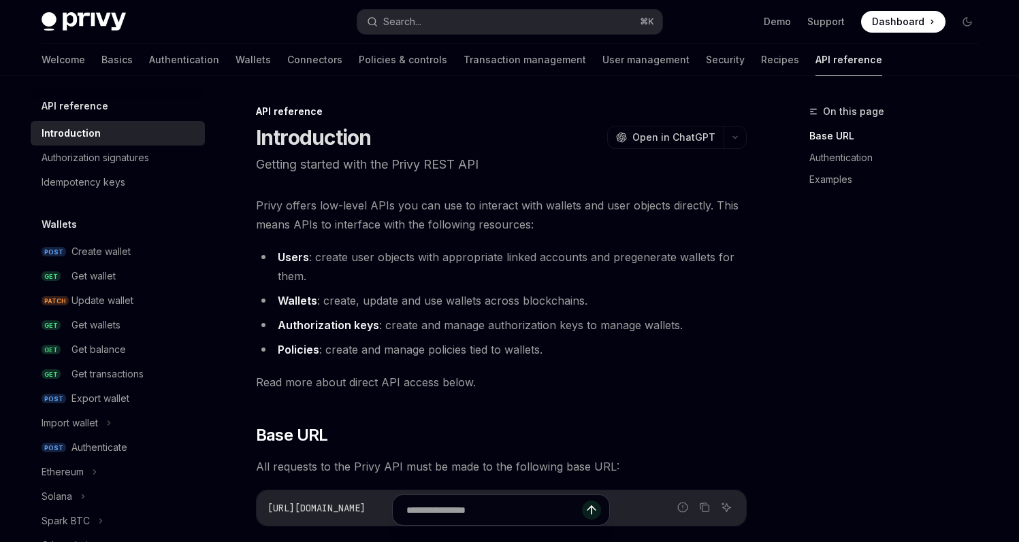
click at [663, 54] on div "Welcome Basics Authentication Wallets Connectors Policies & controls Transactio…" at bounding box center [462, 60] width 840 height 33
click at [359, 63] on link "Policies & controls" at bounding box center [403, 60] width 88 height 33
click at [287, 54] on link "Connectors" at bounding box center [314, 60] width 55 height 33
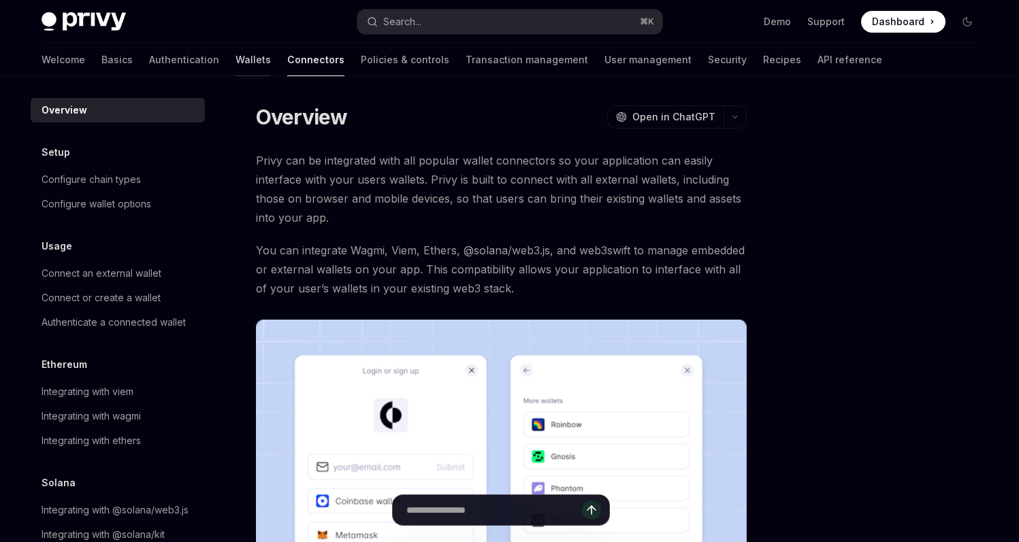
click at [235, 56] on link "Wallets" at bounding box center [252, 60] width 35 height 33
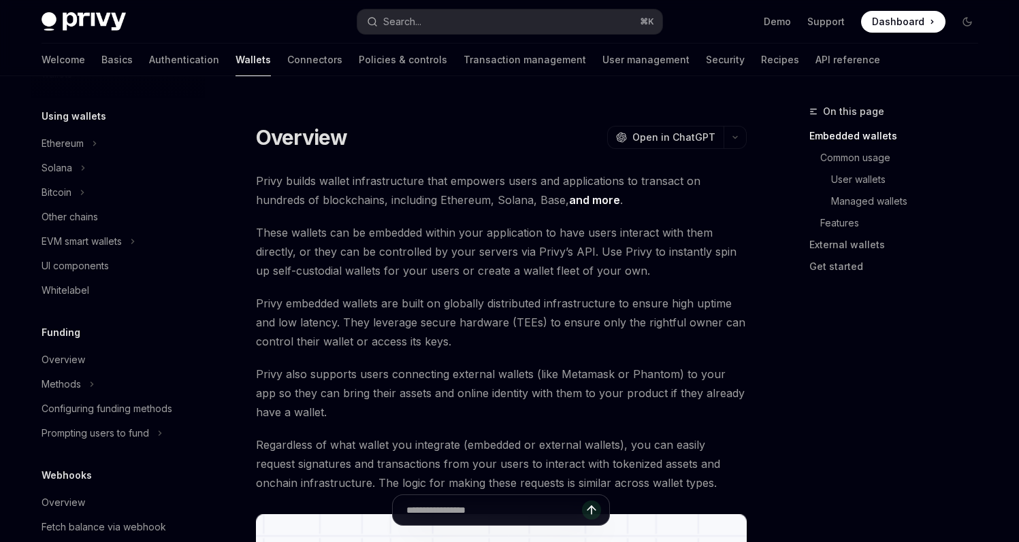
scroll to position [318, 0]
click at [105, 186] on div "Bitcoin" at bounding box center [118, 191] width 174 height 24
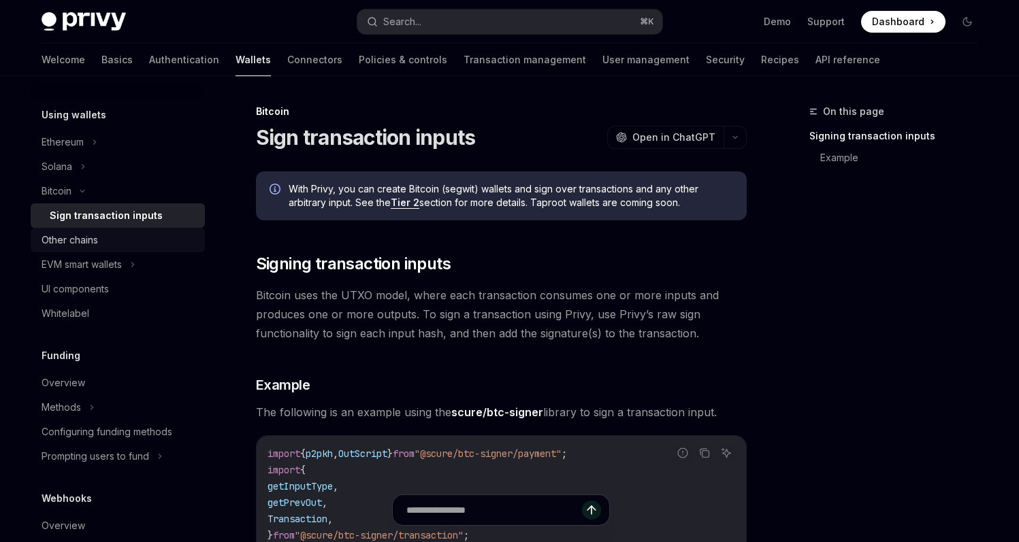
click at [80, 241] on div "Other chains" at bounding box center [70, 240] width 56 height 16
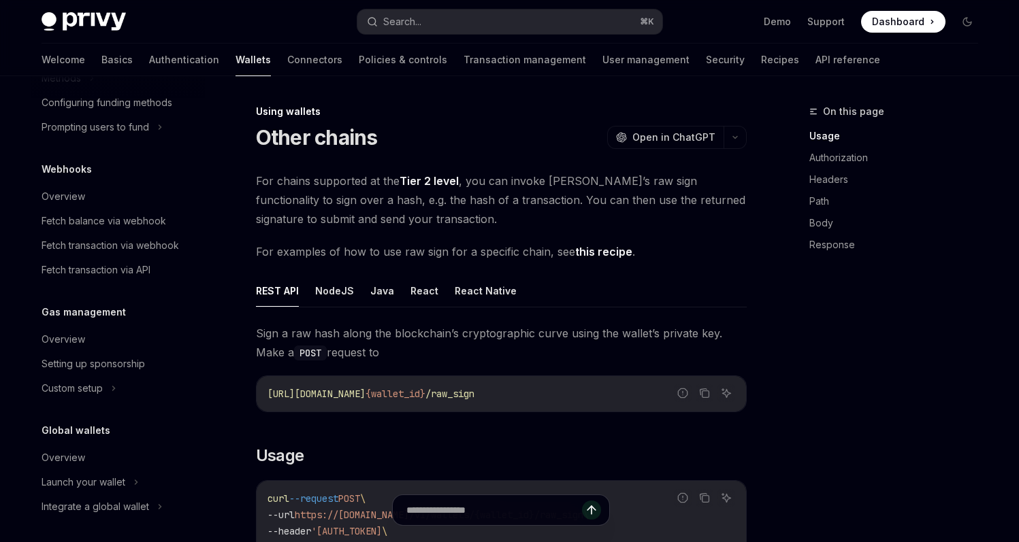
scroll to position [651, 0]
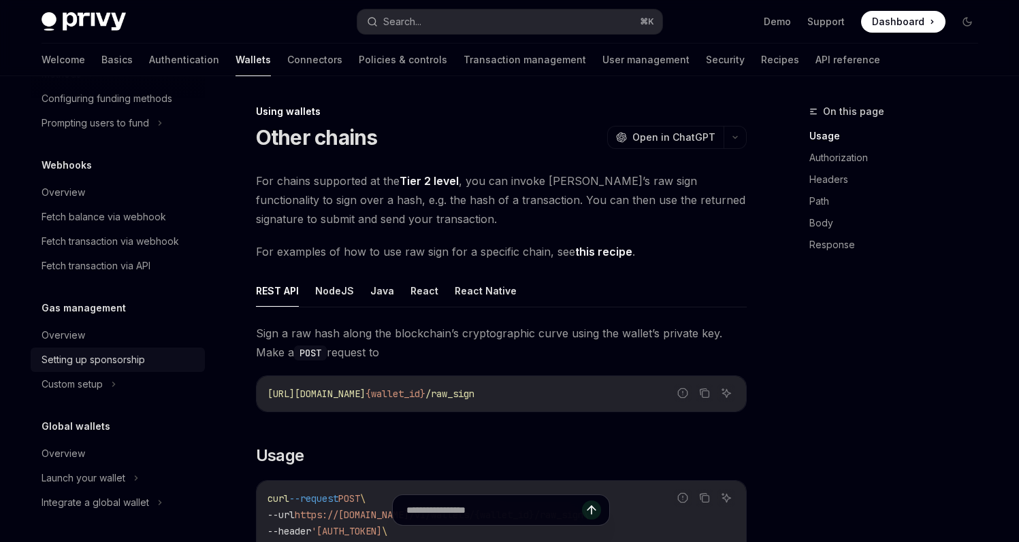
click at [52, 368] on link "Setting up sponsorship" at bounding box center [118, 360] width 174 height 24
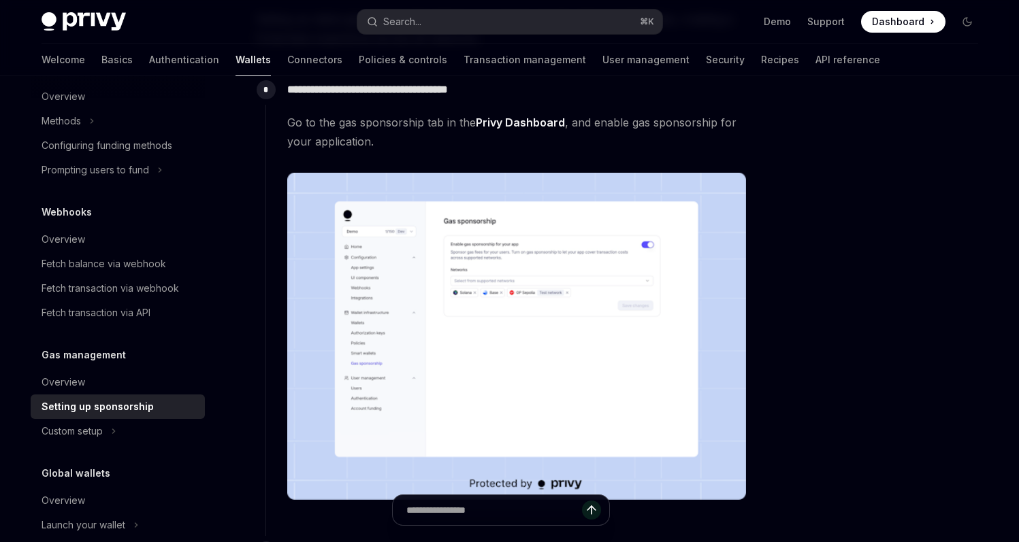
scroll to position [602, 0]
click at [89, 262] on div "Fetch balance via webhook" at bounding box center [104, 266] width 125 height 16
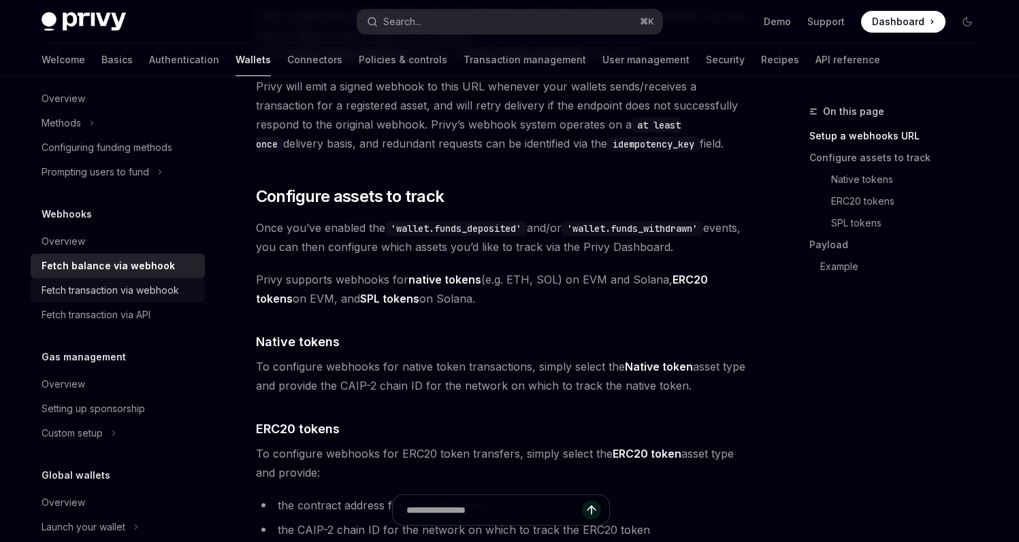
scroll to position [546, 0]
click at [99, 245] on div "Overview" at bounding box center [119, 241] width 155 height 16
type textarea "*"
